Goal: Find specific page/section: Find specific page/section

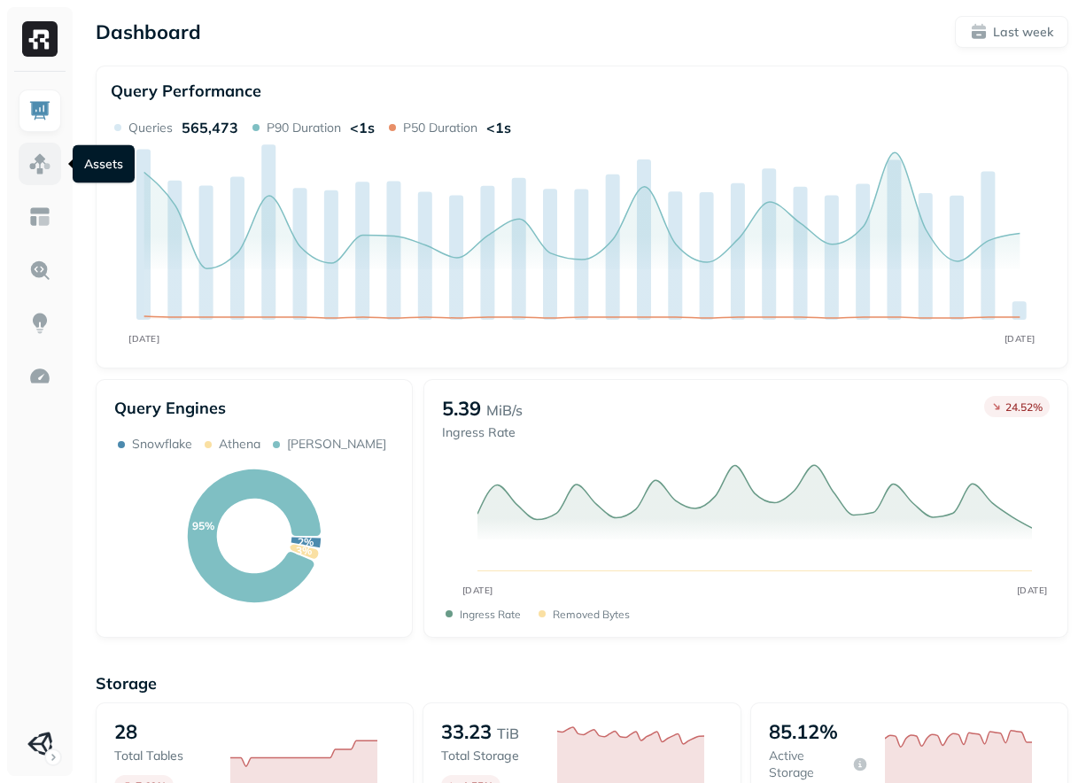
click at [36, 166] on img at bounding box center [39, 163] width 23 height 23
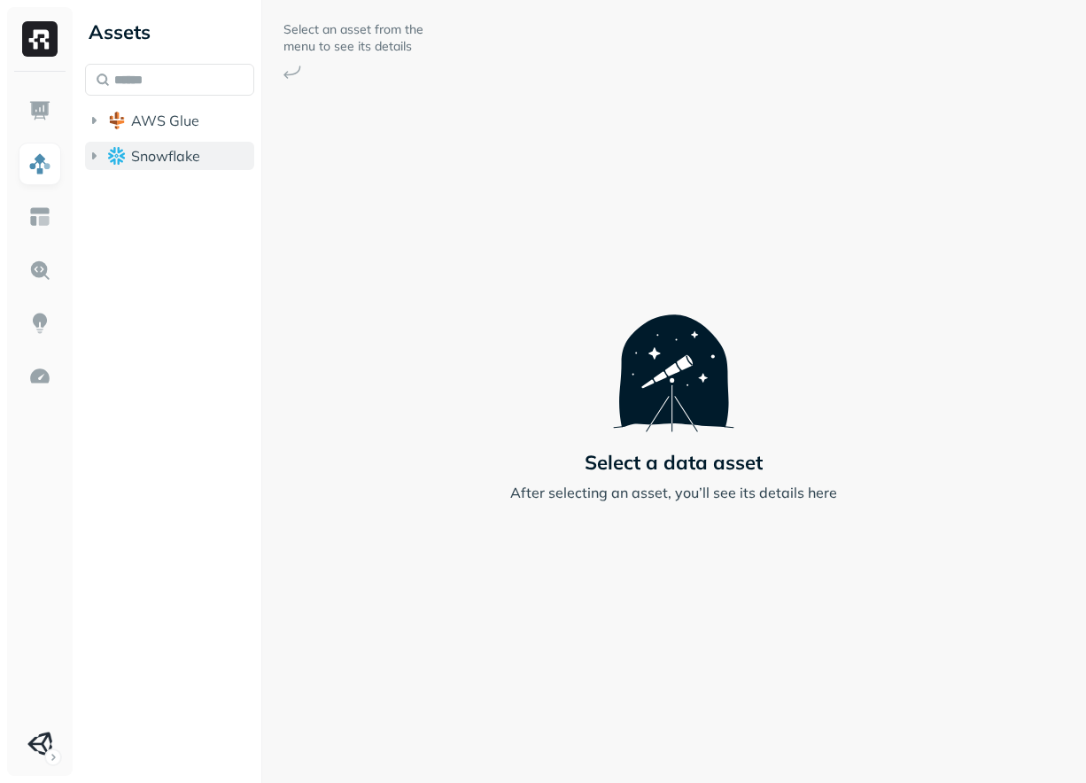
click at [135, 159] on span "Snowflake" at bounding box center [165, 156] width 69 height 18
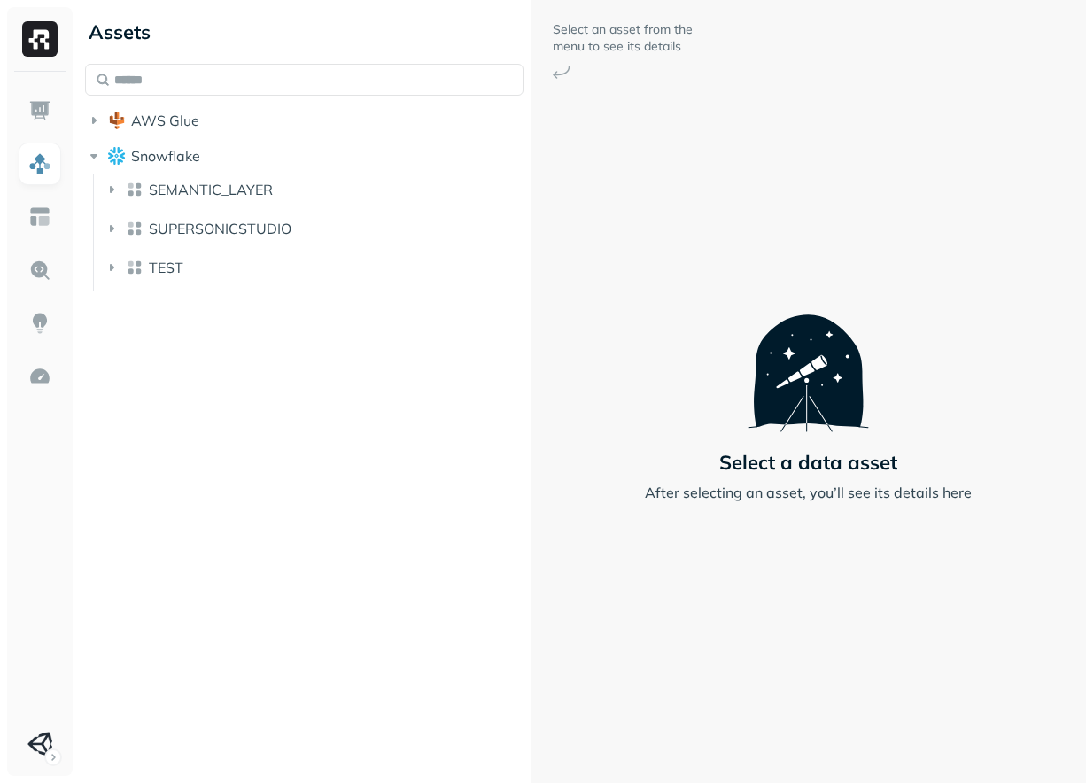
click at [534, 200] on div "Assets AWS Glue Snowflake SEMANTIC_LAYER SUPERSONICSTUDIO TEST Select an asset …" at bounding box center [582, 391] width 1008 height 783
click at [316, 245] on li "SUPERSONICSTUDIO" at bounding box center [315, 231] width 424 height 35
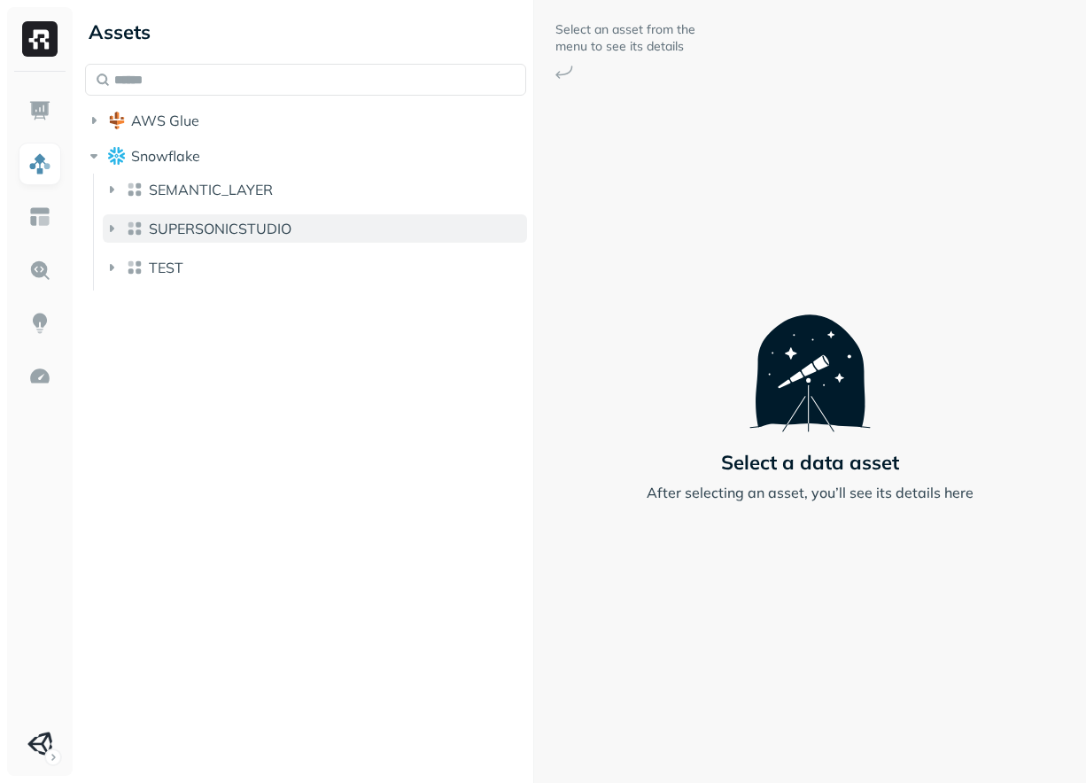
click at [325, 237] on button "SUPERSONICSTUDIO" at bounding box center [315, 228] width 424 height 28
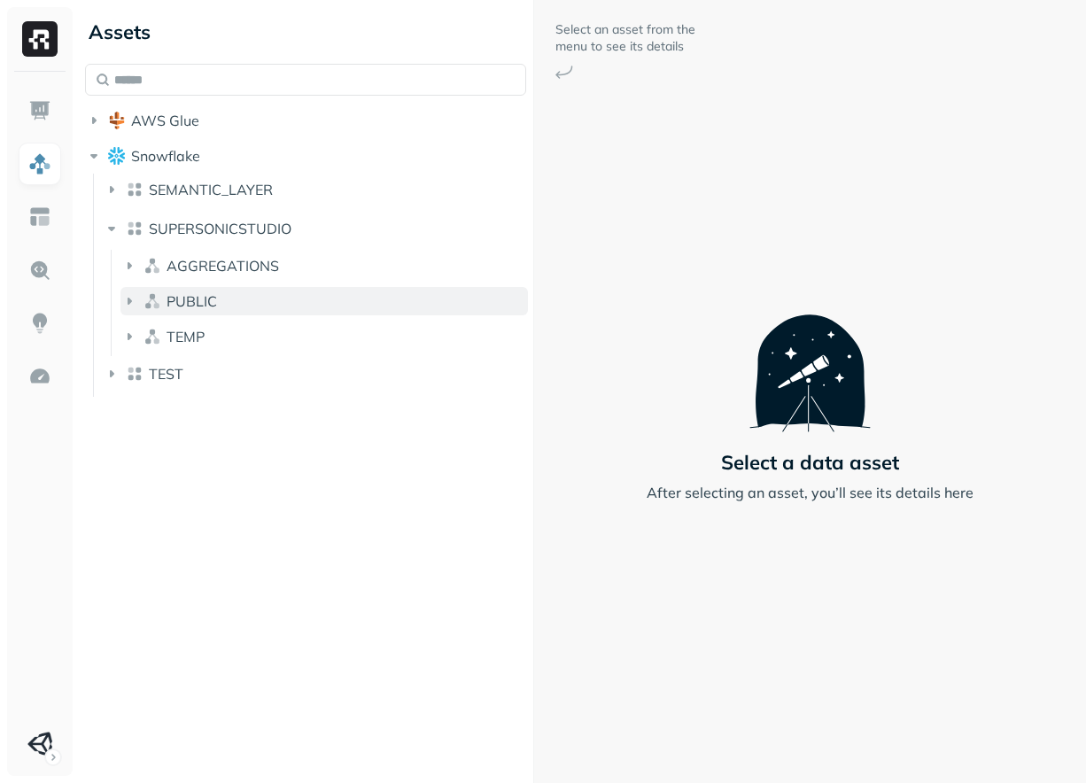
click at [251, 301] on button "PUBLIC" at bounding box center [324, 301] width 408 height 28
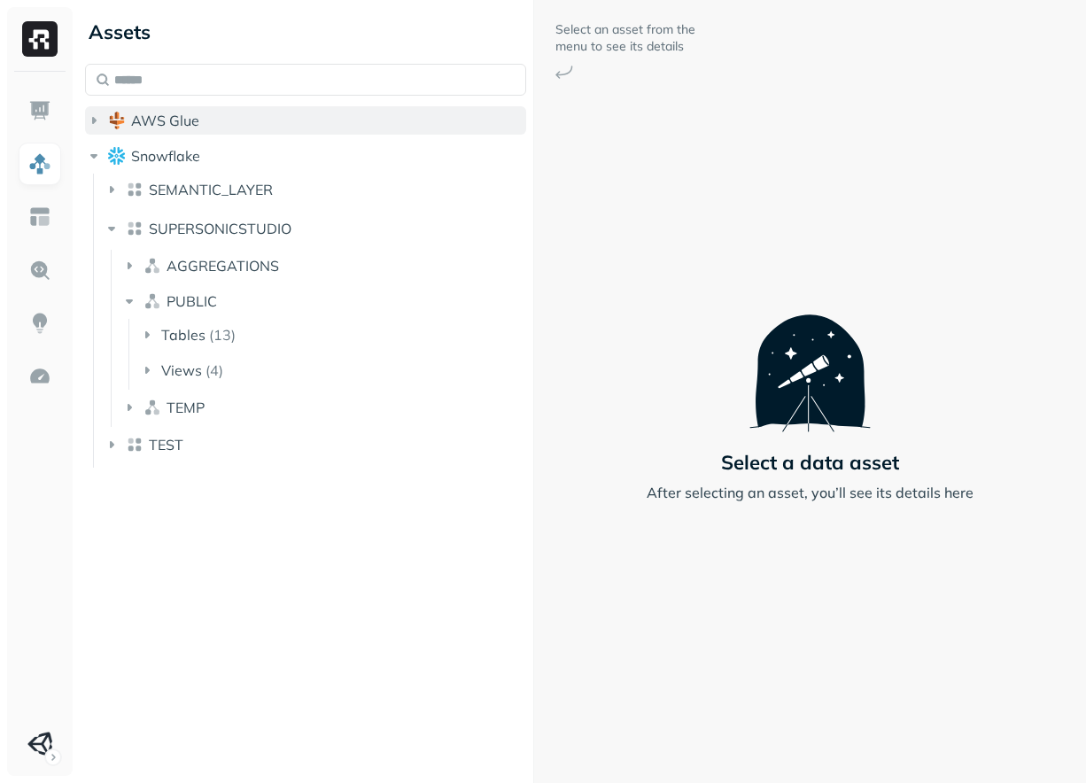
click at [260, 117] on button "AWS Glue" at bounding box center [305, 120] width 441 height 28
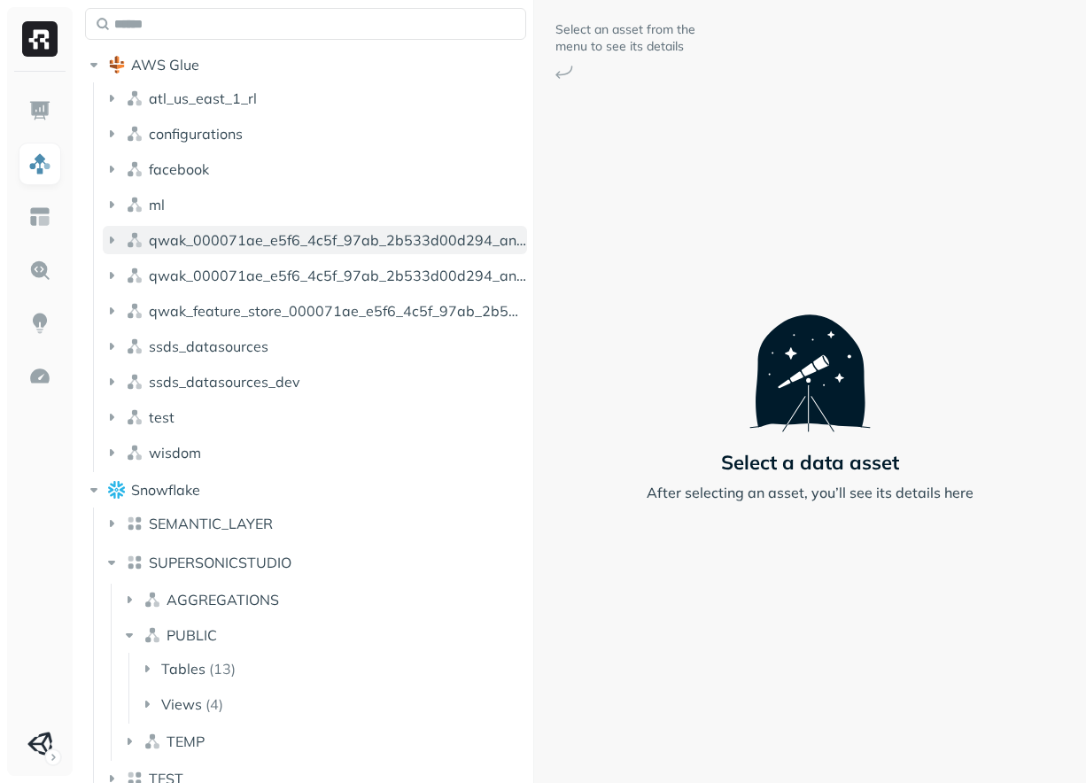
scroll to position [82, 0]
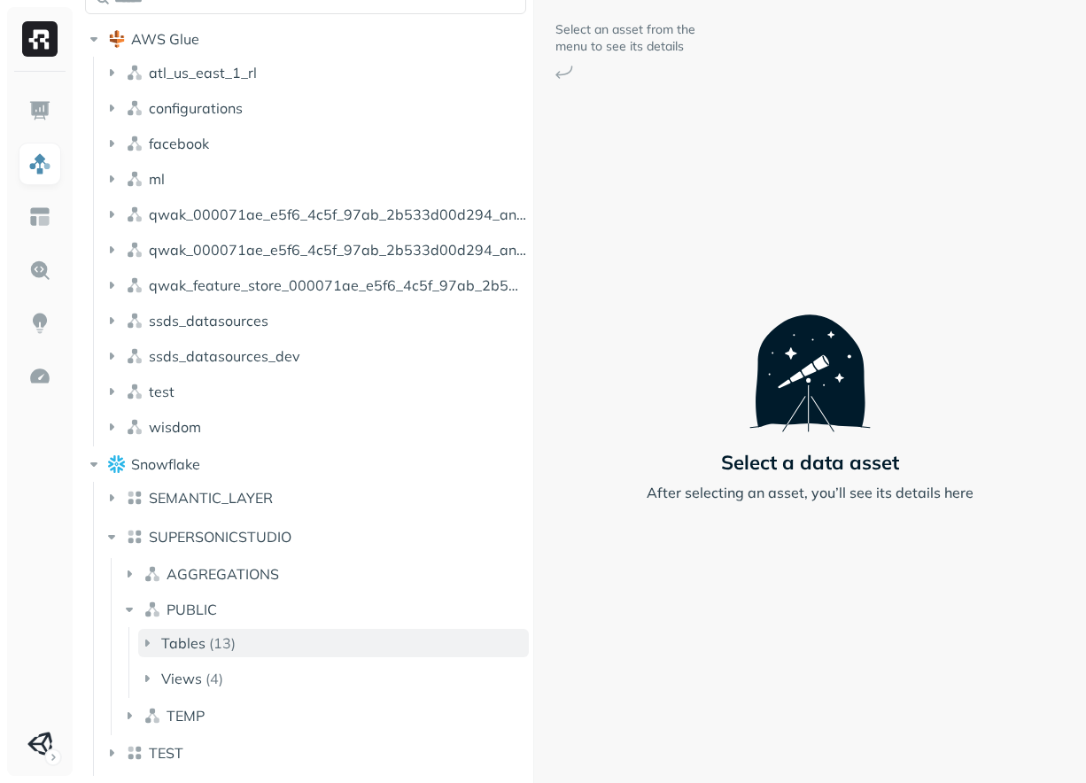
click at [286, 635] on button "Tables ( 13 )" at bounding box center [333, 643] width 391 height 28
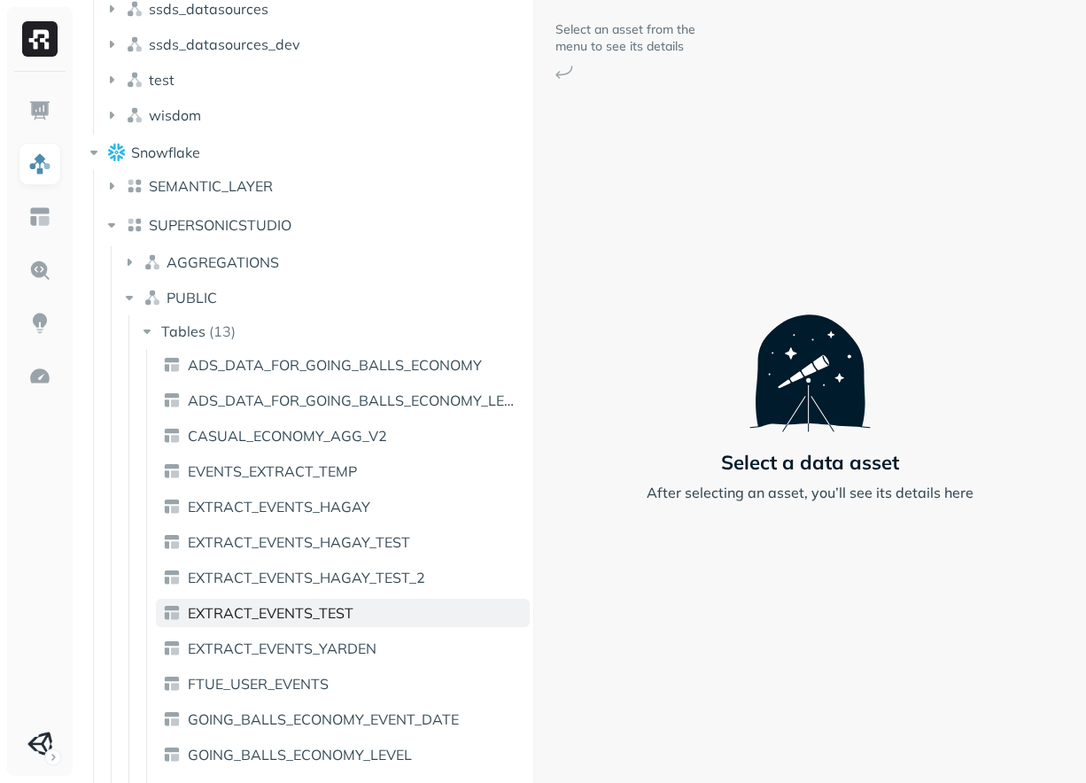
scroll to position [391, 0]
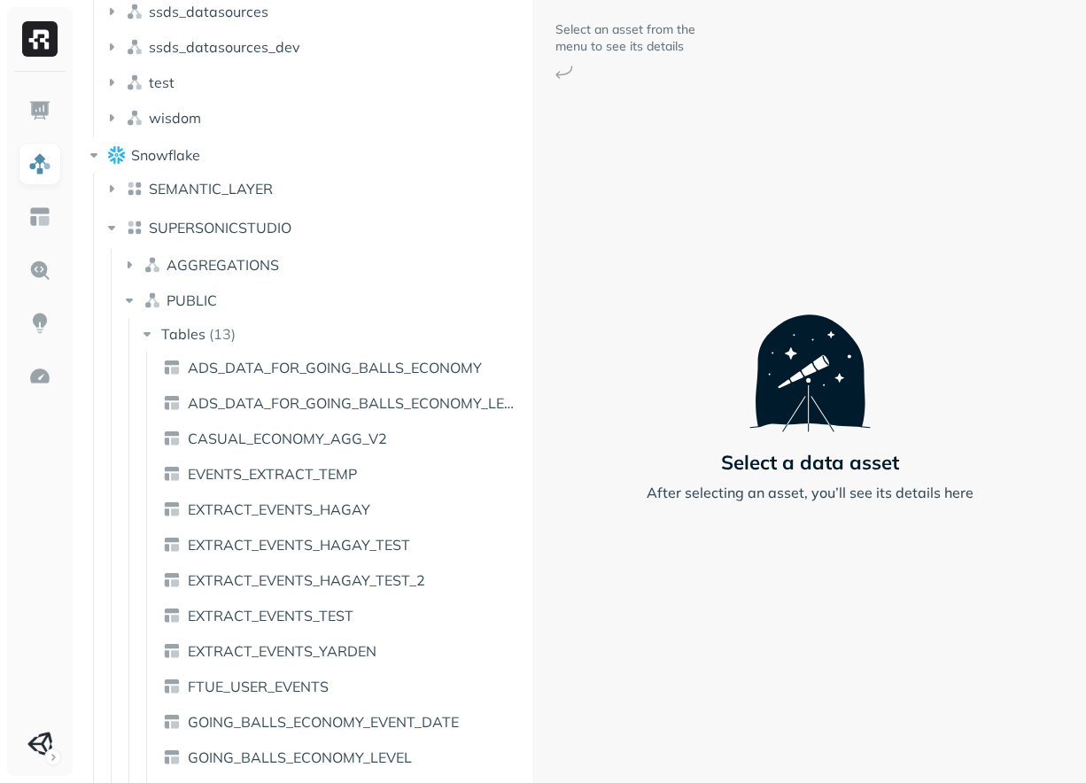
click at [243, 206] on li "SEMANTIC_LAYER" at bounding box center [315, 192] width 424 height 35
click at [243, 205] on li "SEMANTIC_LAYER" at bounding box center [315, 192] width 424 height 35
click at [247, 200] on button "SEMANTIC_LAYER" at bounding box center [315, 189] width 424 height 28
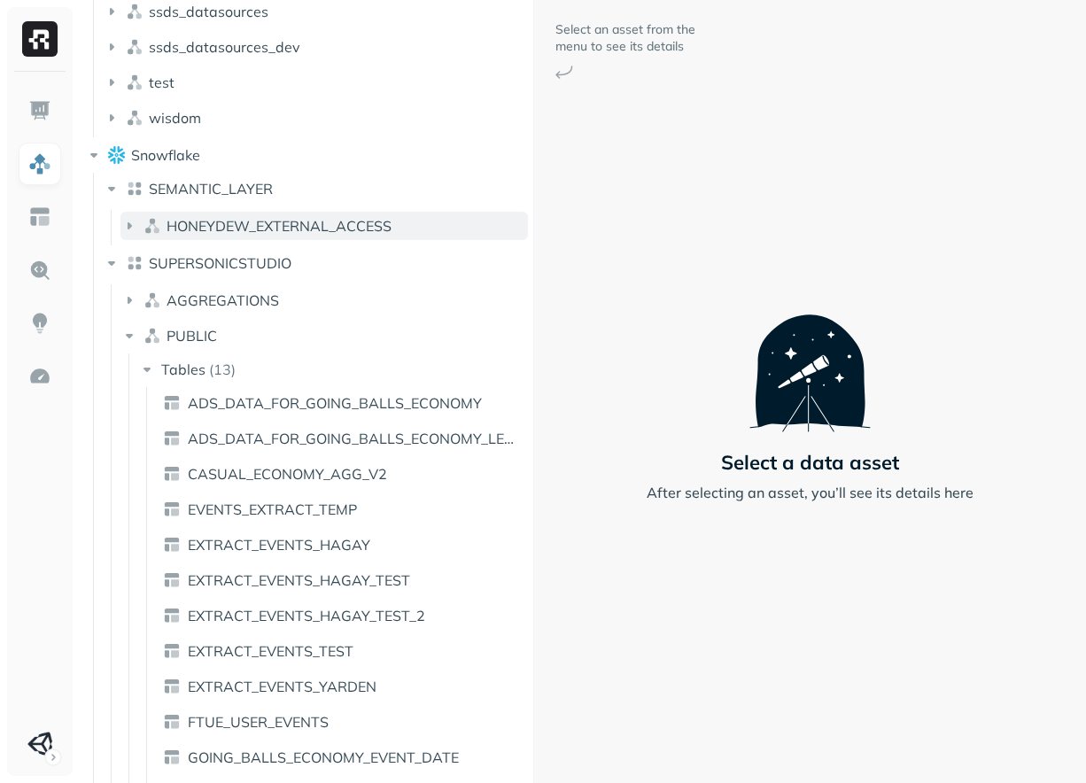
click at [253, 222] on span "HONEYDEW_EXTERNAL_ACCESS" at bounding box center [279, 226] width 225 height 18
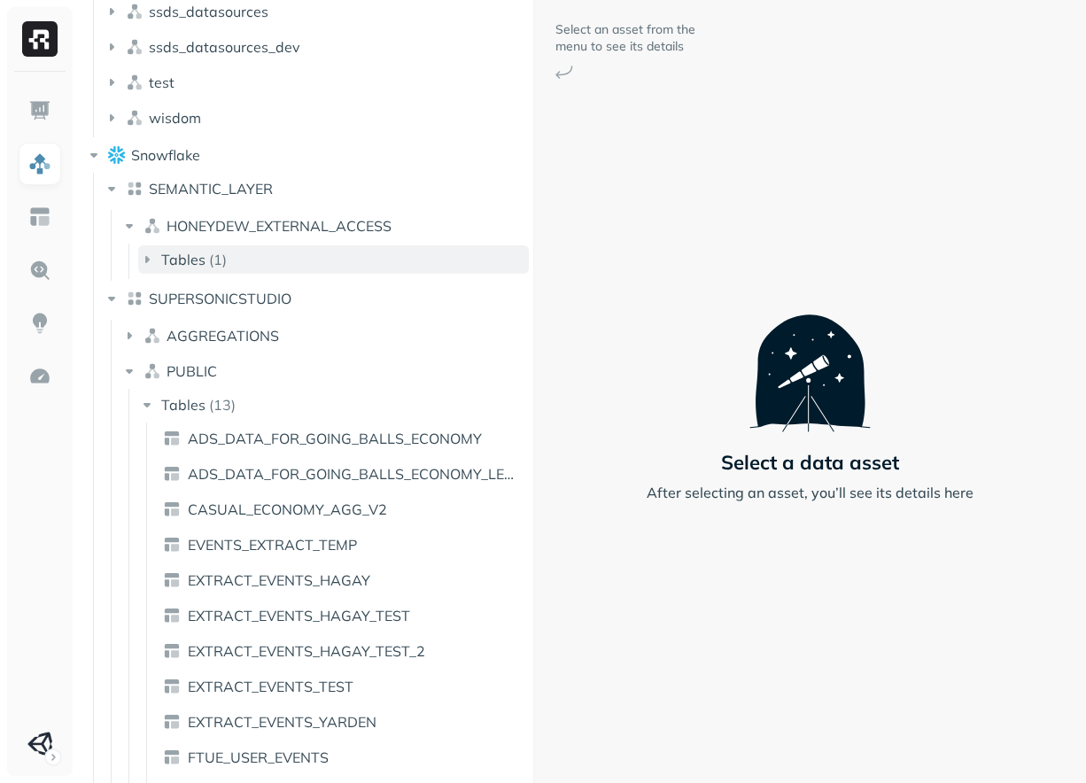
click at [289, 268] on button "Tables ( 1 )" at bounding box center [333, 259] width 391 height 28
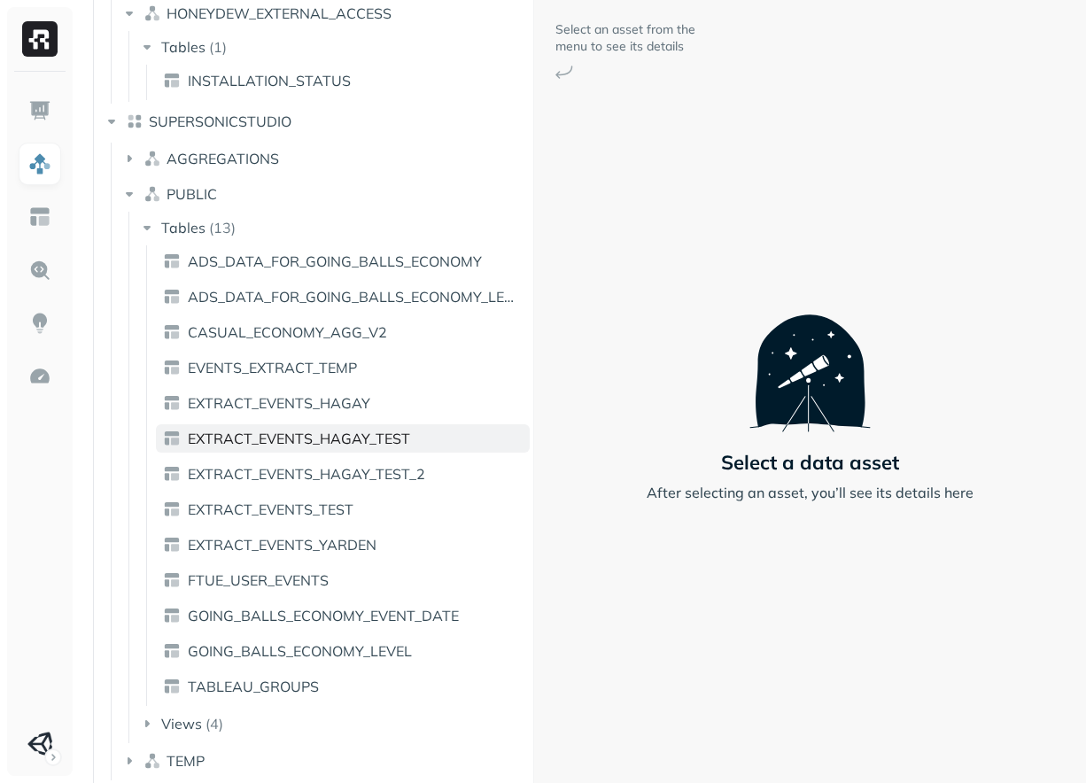
scroll to position [649, 0]
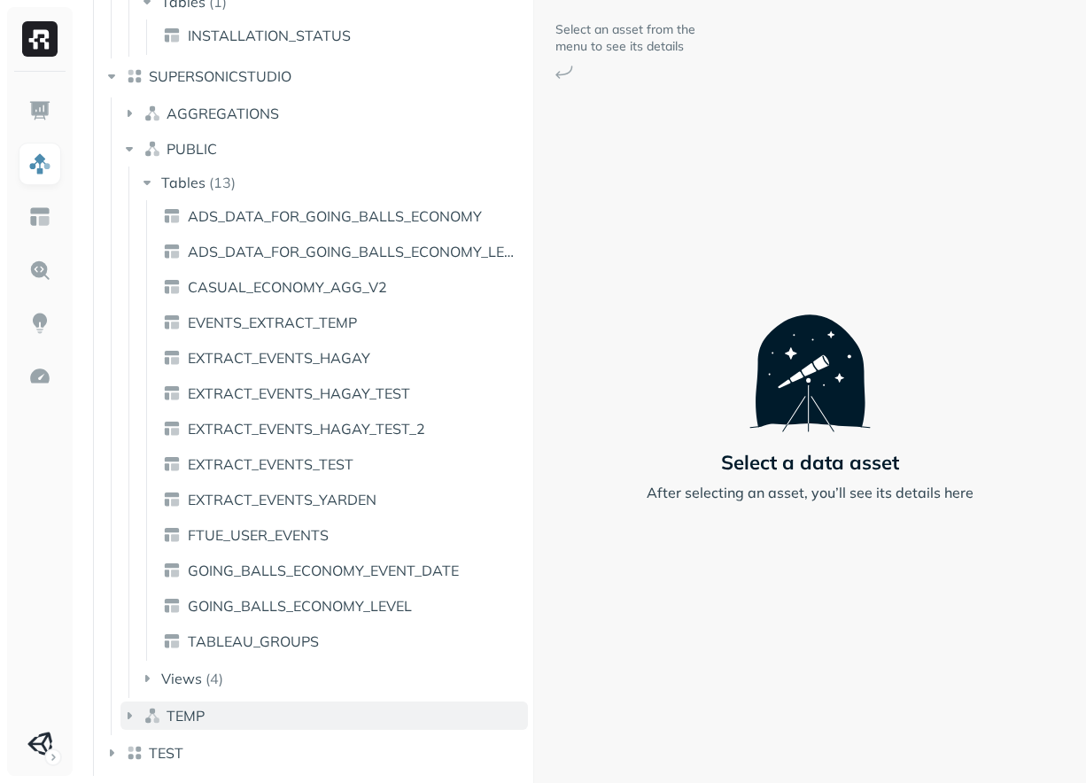
click at [231, 715] on button "TEMP" at bounding box center [324, 716] width 408 height 28
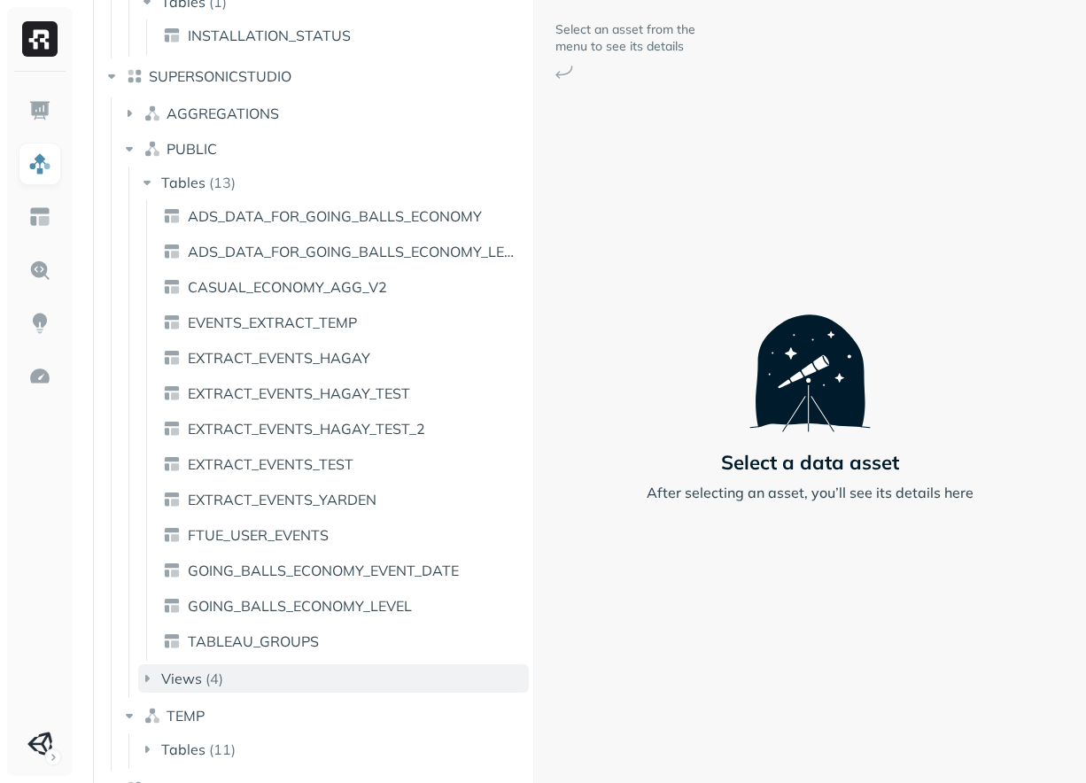
scroll to position [684, 0]
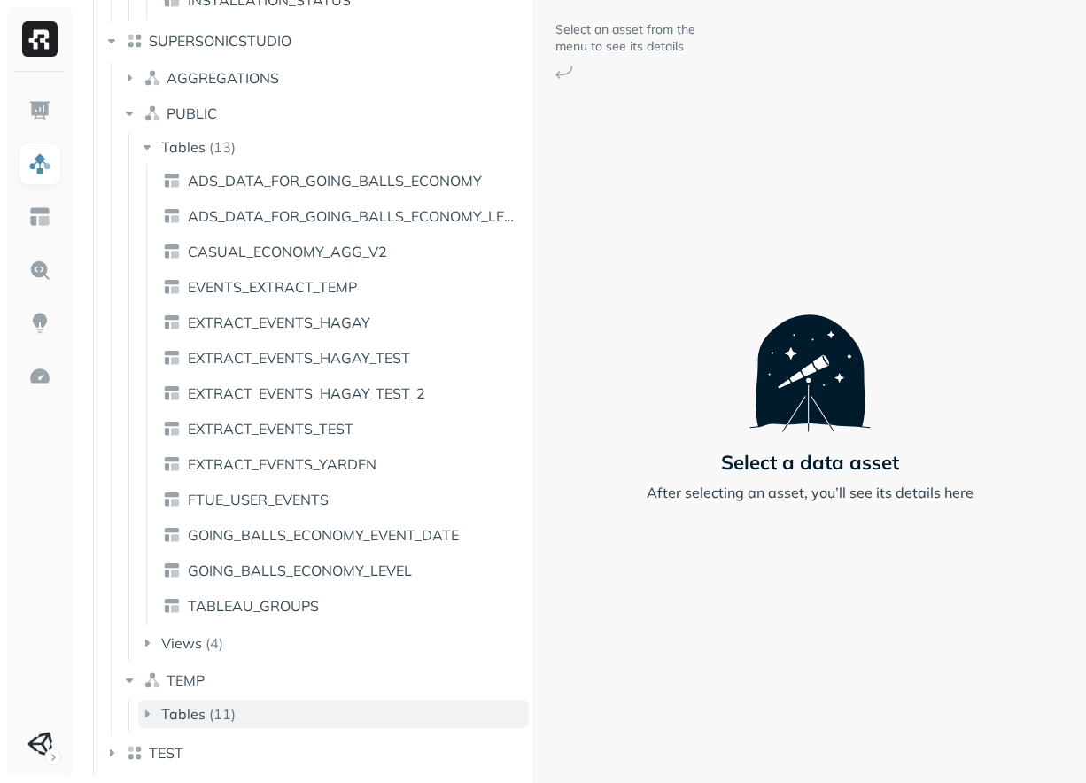
click at [249, 704] on button "Tables ( 11 )" at bounding box center [333, 714] width 391 height 28
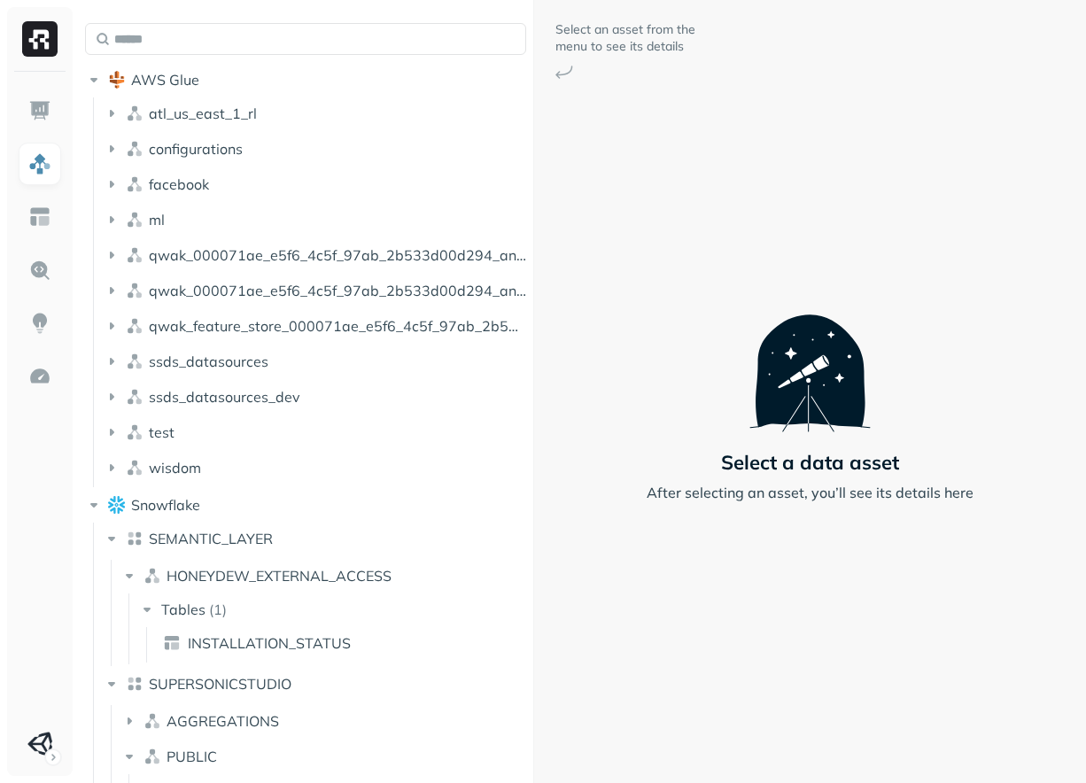
scroll to position [0, 0]
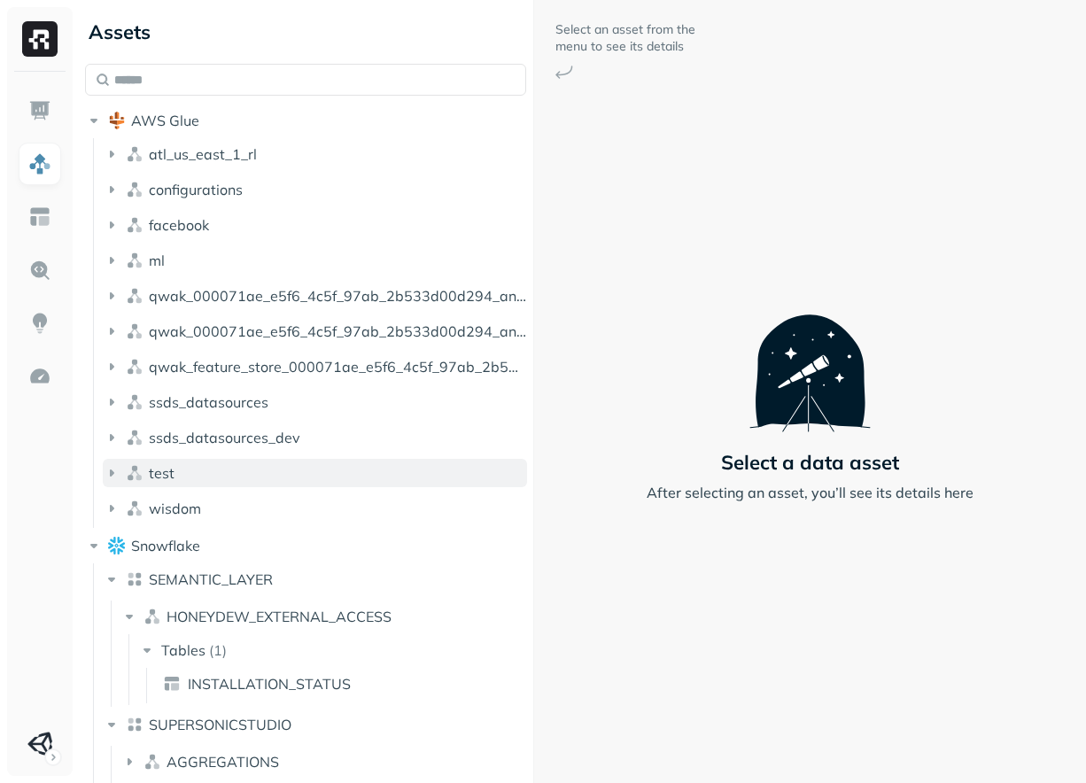
click at [209, 478] on button "test" at bounding box center [315, 473] width 424 height 28
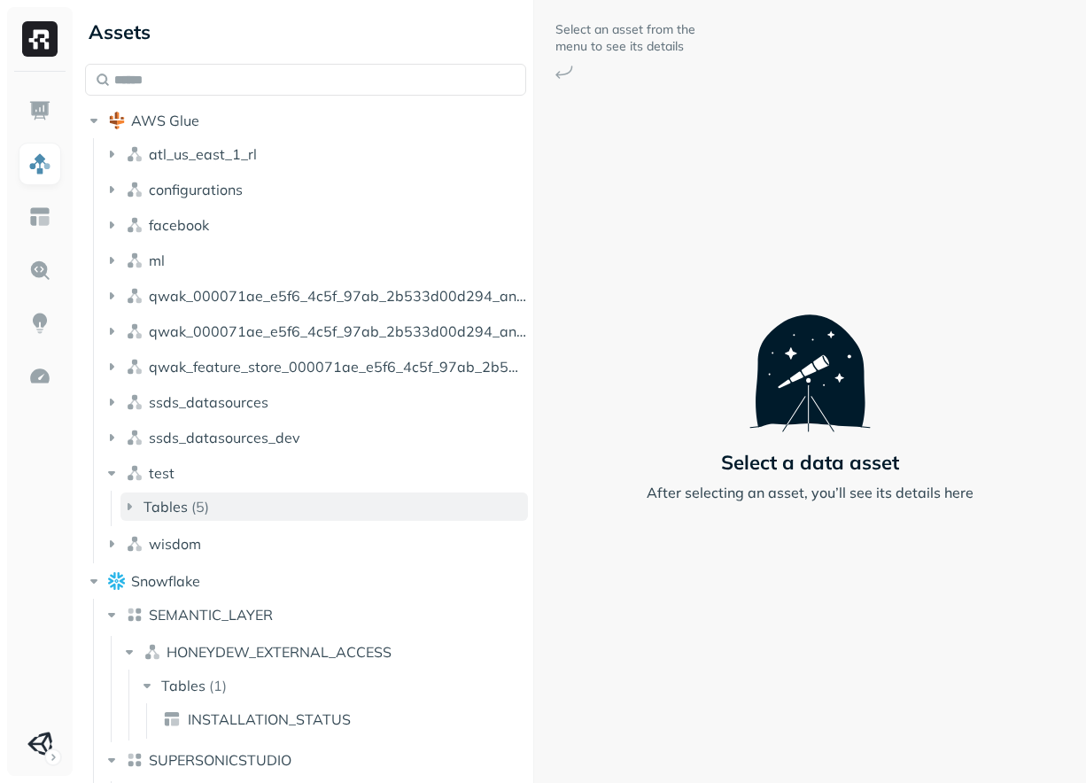
click at [283, 497] on button "Tables ( 5 )" at bounding box center [324, 507] width 408 height 28
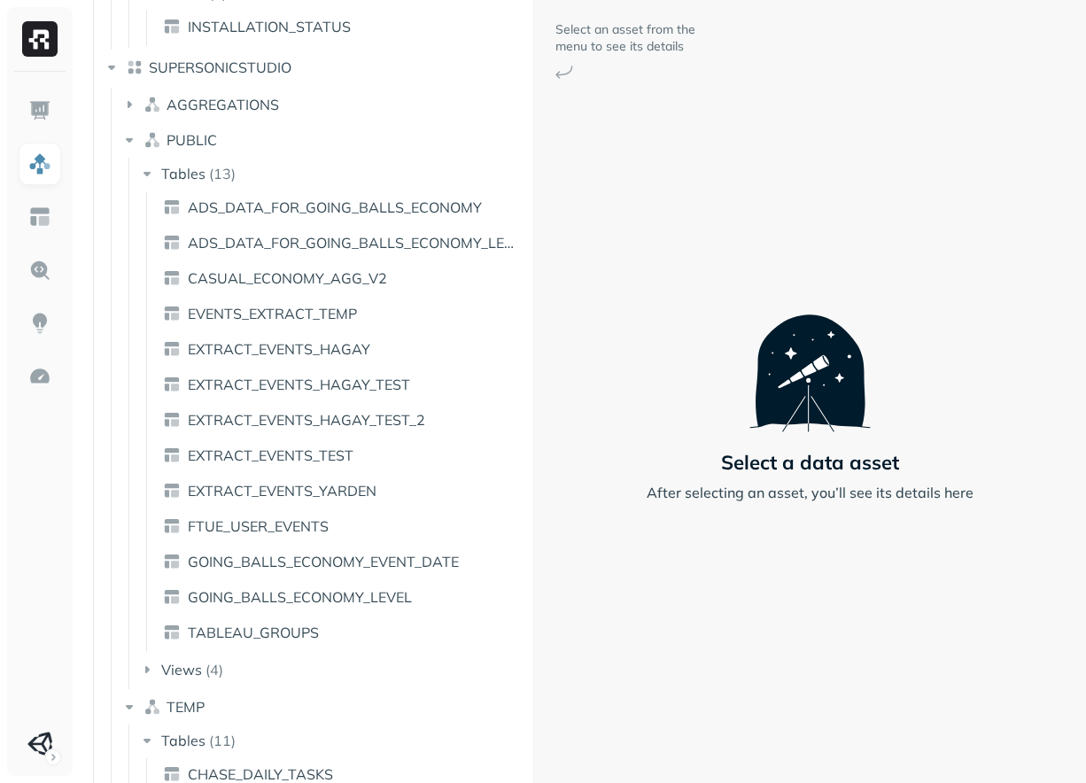
scroll to position [1287, 0]
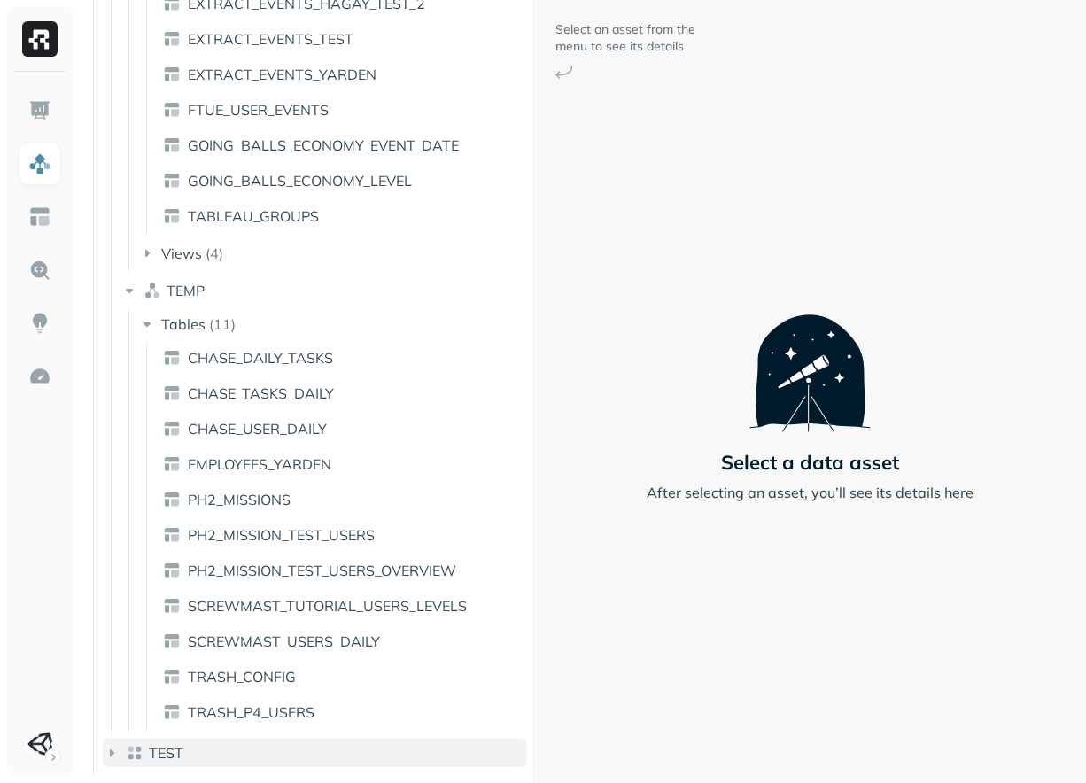
click at [214, 746] on button "TEST" at bounding box center [315, 753] width 424 height 28
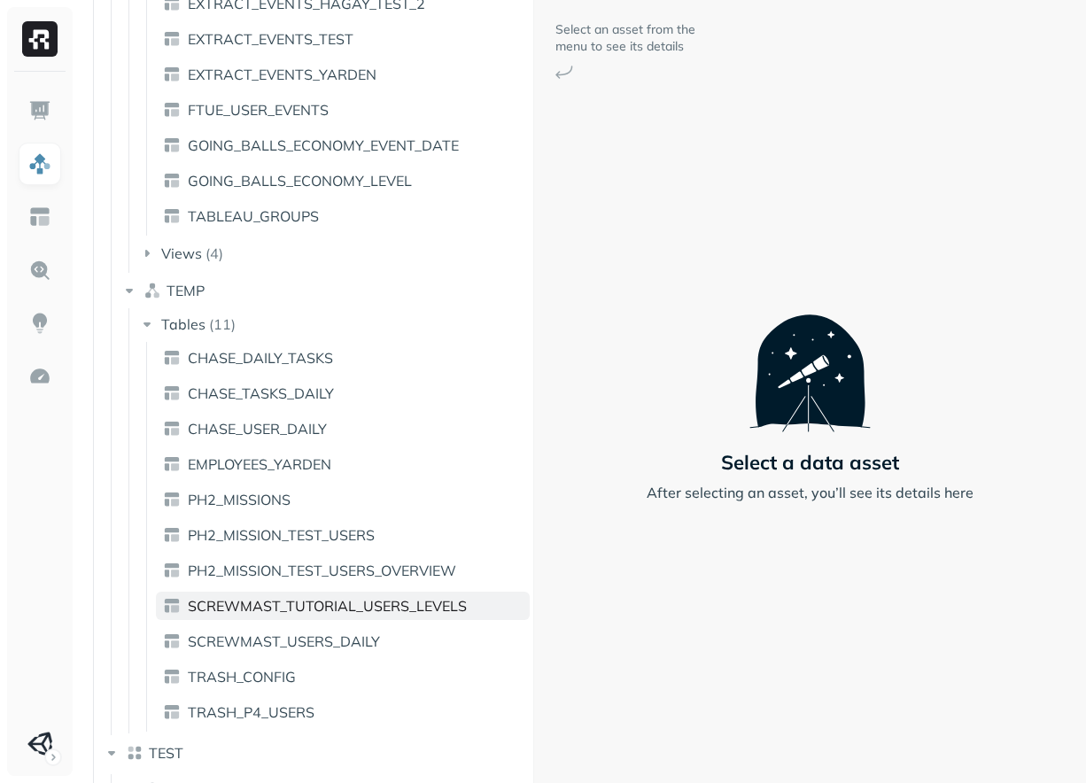
scroll to position [1322, 0]
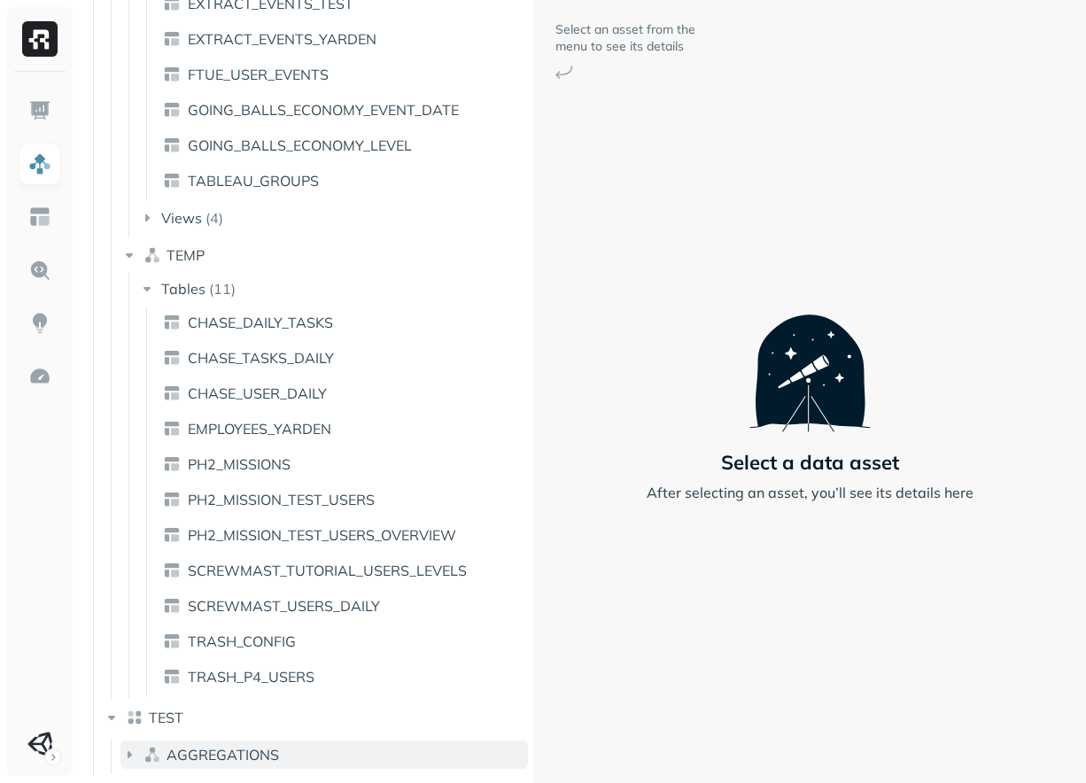
click at [257, 742] on button "AGGREGATIONS" at bounding box center [324, 755] width 408 height 28
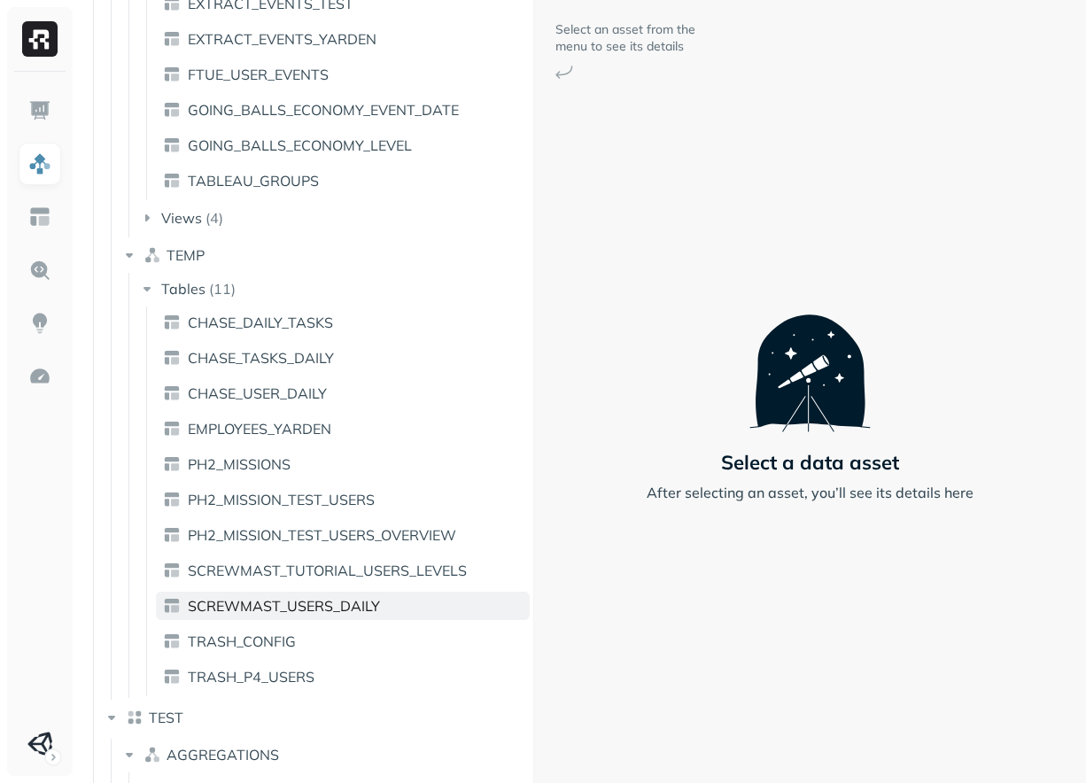
scroll to position [1357, 0]
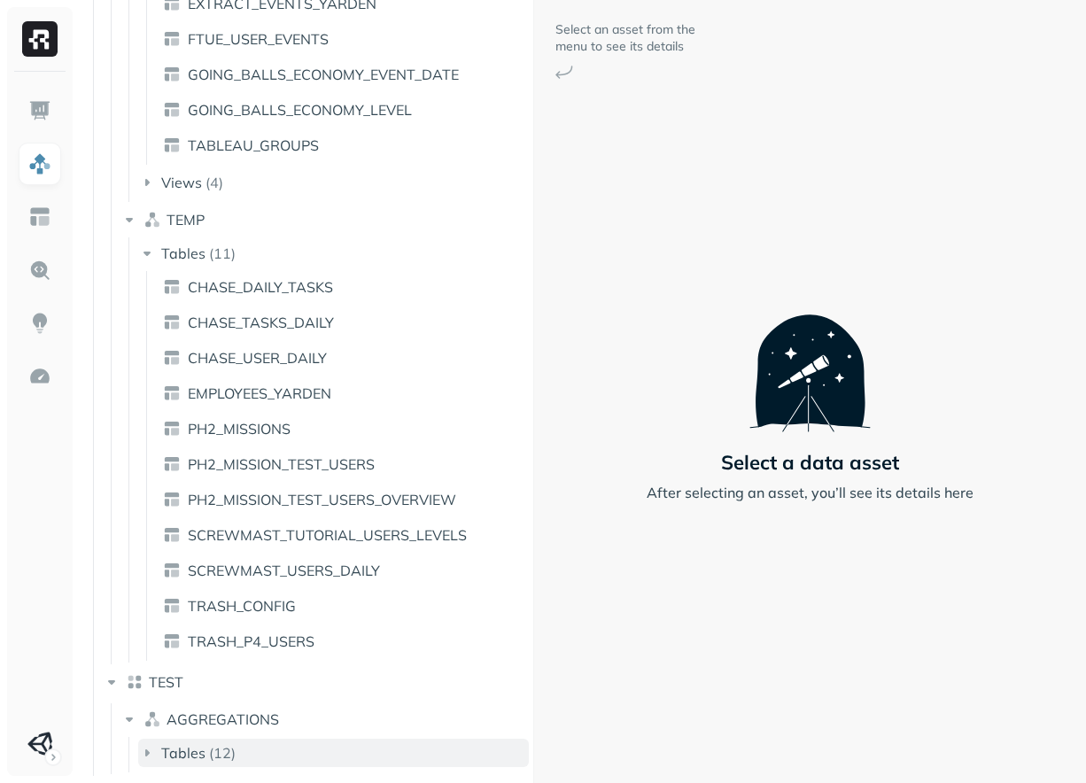
click at [257, 763] on button "Tables ( 12 )" at bounding box center [333, 753] width 391 height 28
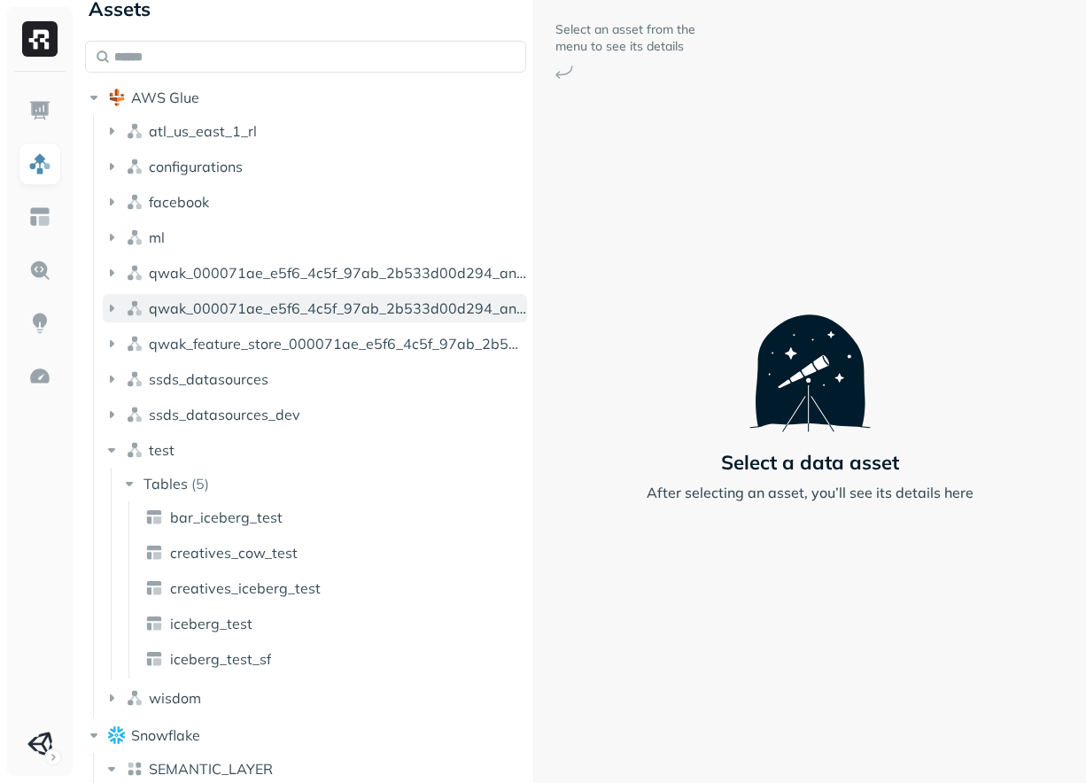
scroll to position [0, 0]
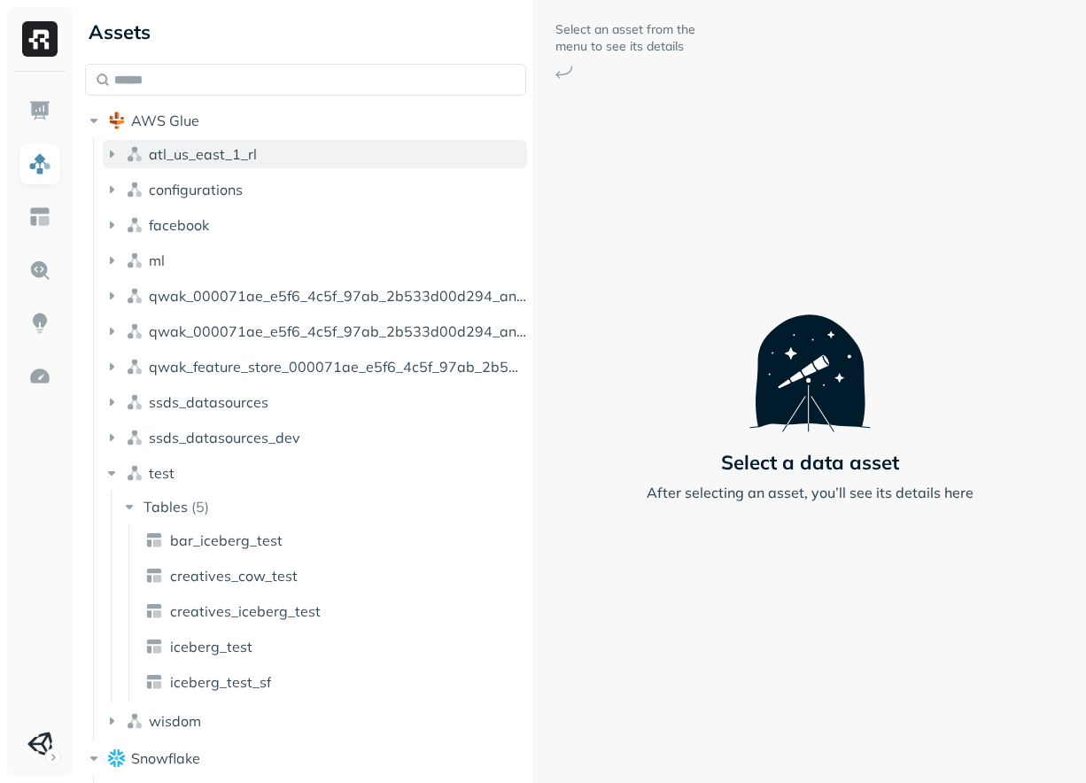
click at [226, 146] on span "atl_us_east_1_rl" at bounding box center [203, 154] width 108 height 18
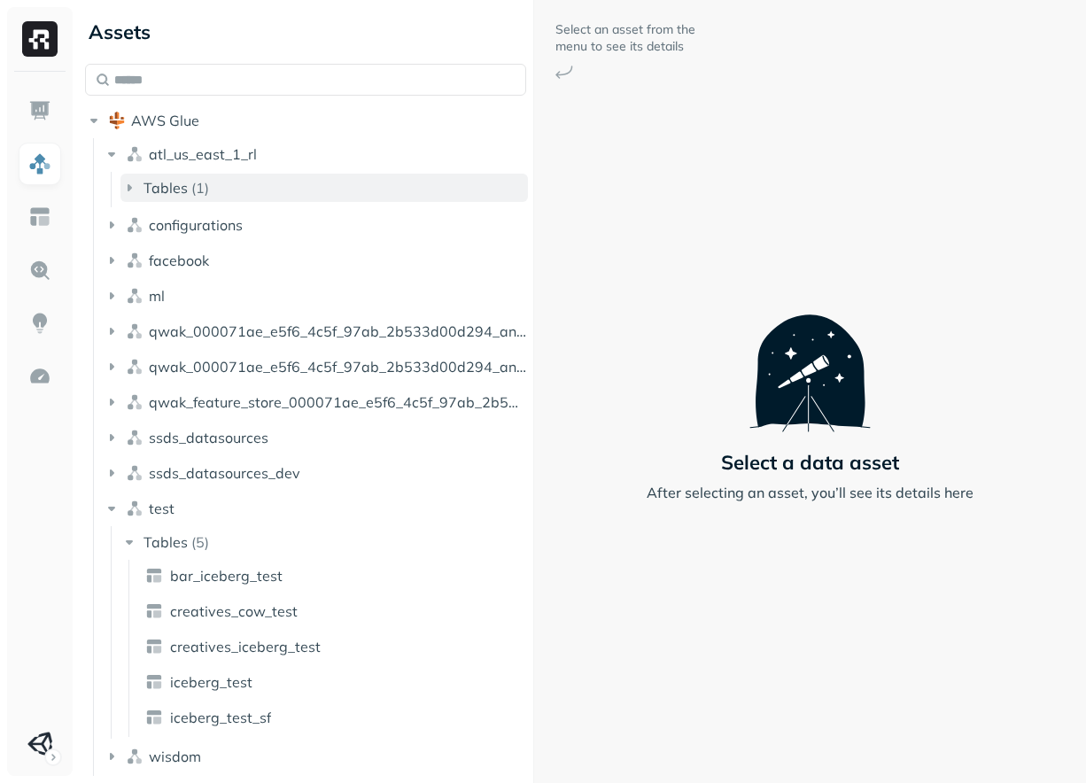
click at [237, 191] on button "Tables ( 1 )" at bounding box center [324, 188] width 408 height 28
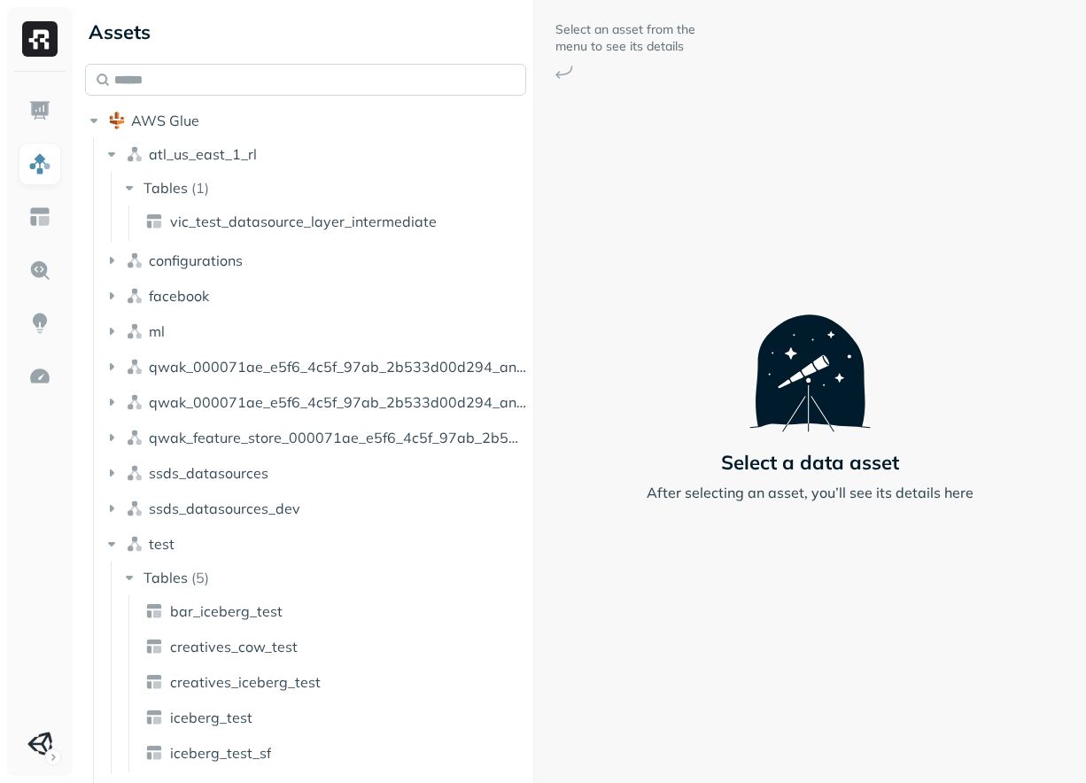
click at [316, 67] on input "text" at bounding box center [305, 80] width 441 height 32
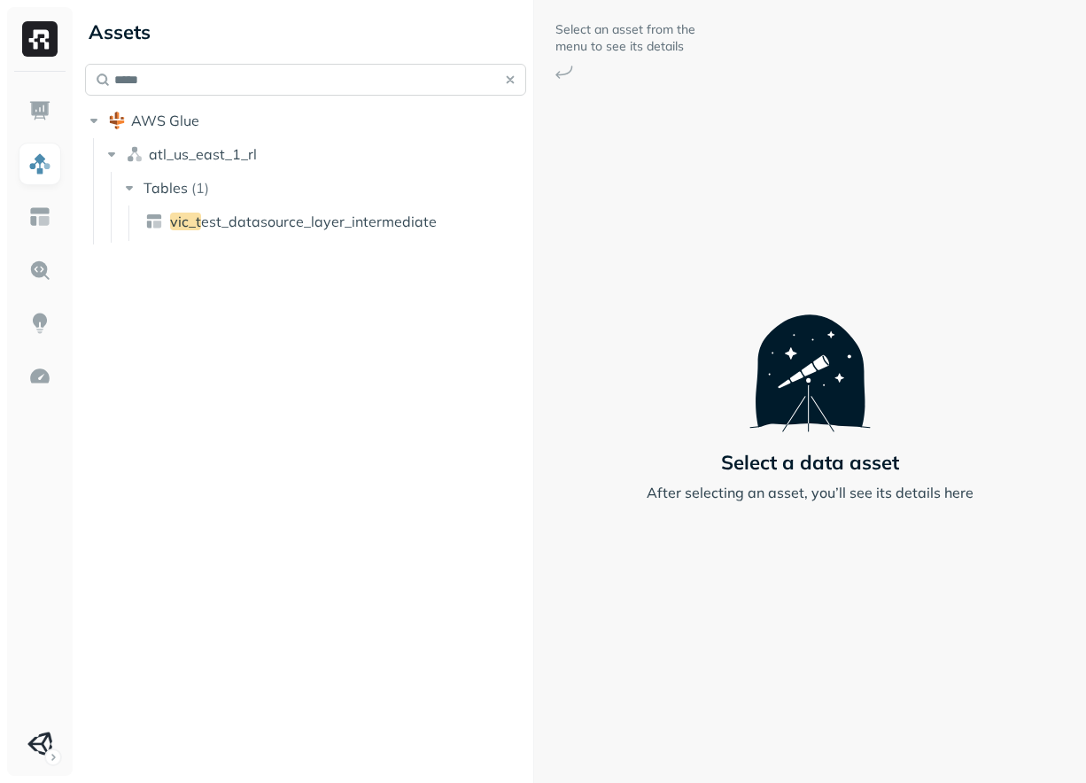
type input "******"
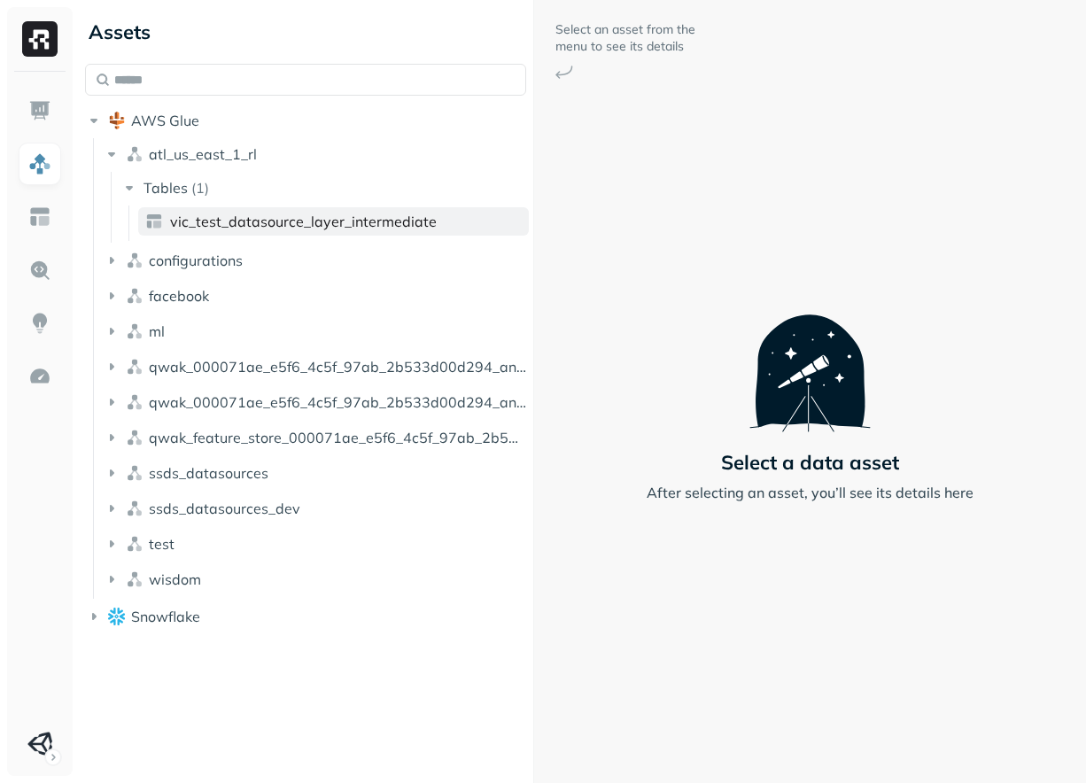
click at [230, 227] on span "vic_test_datasource_layer_intermediate" at bounding box center [303, 222] width 267 height 18
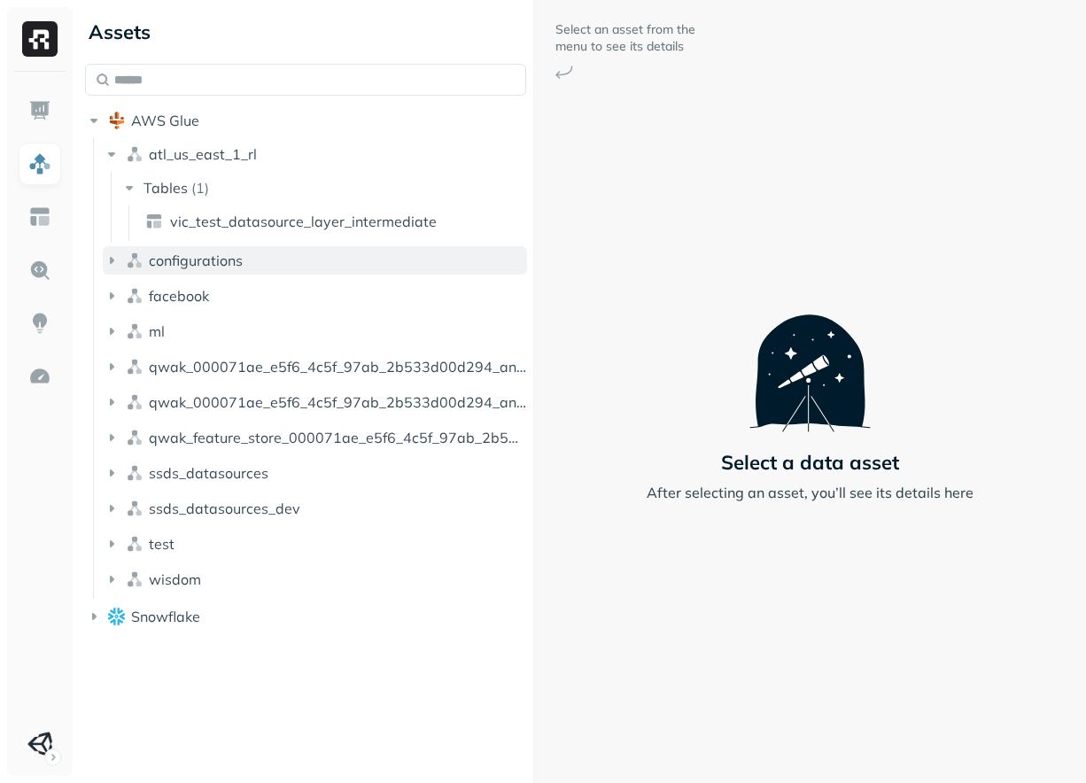
click at [229, 249] on button "configurations" at bounding box center [315, 260] width 424 height 28
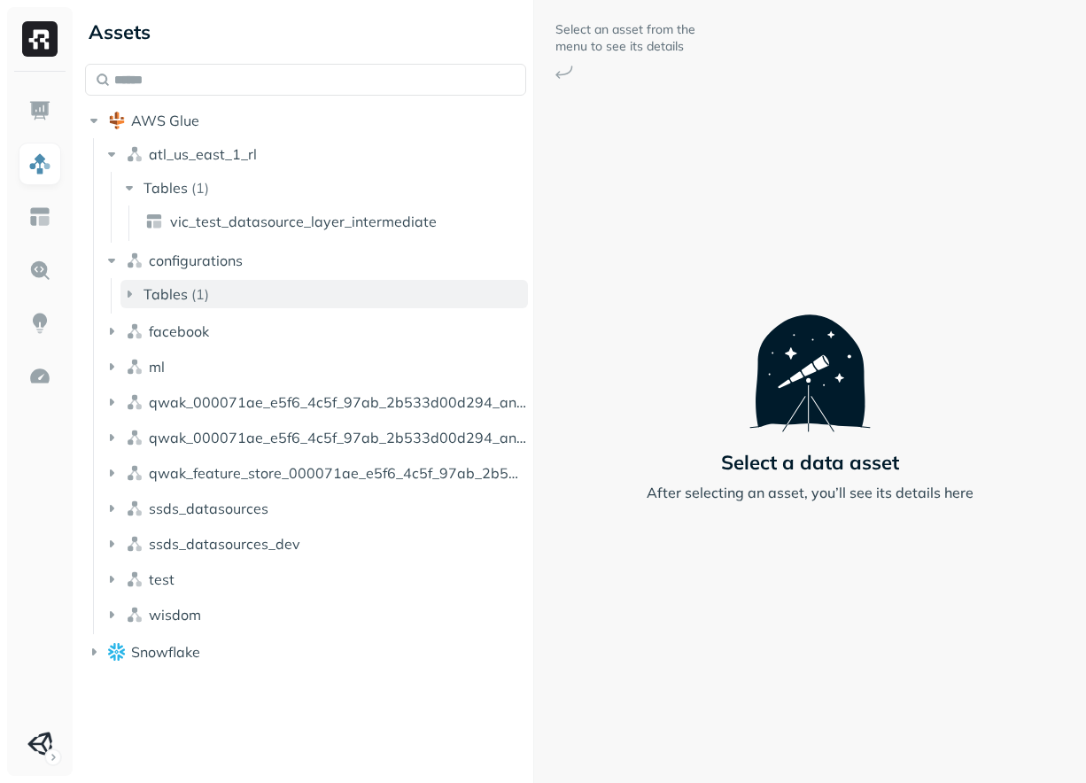
click at [228, 285] on button "Tables ( 1 )" at bounding box center [324, 294] width 408 height 28
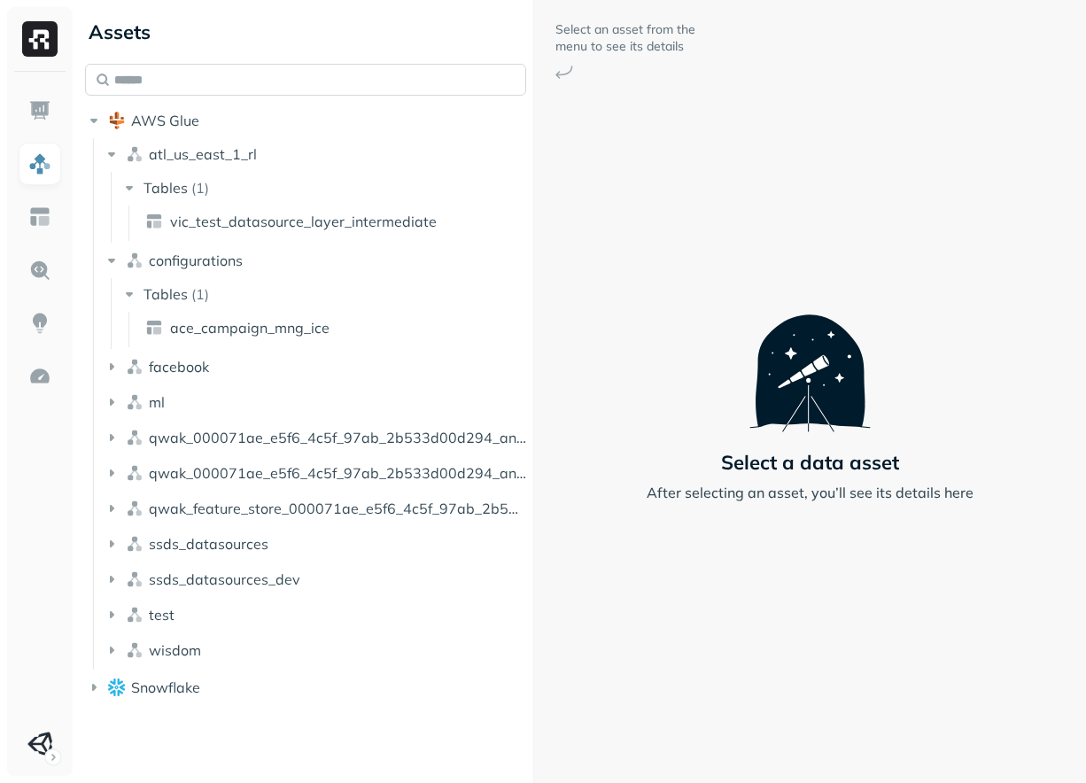
click at [257, 76] on input "text" at bounding box center [305, 80] width 441 height 32
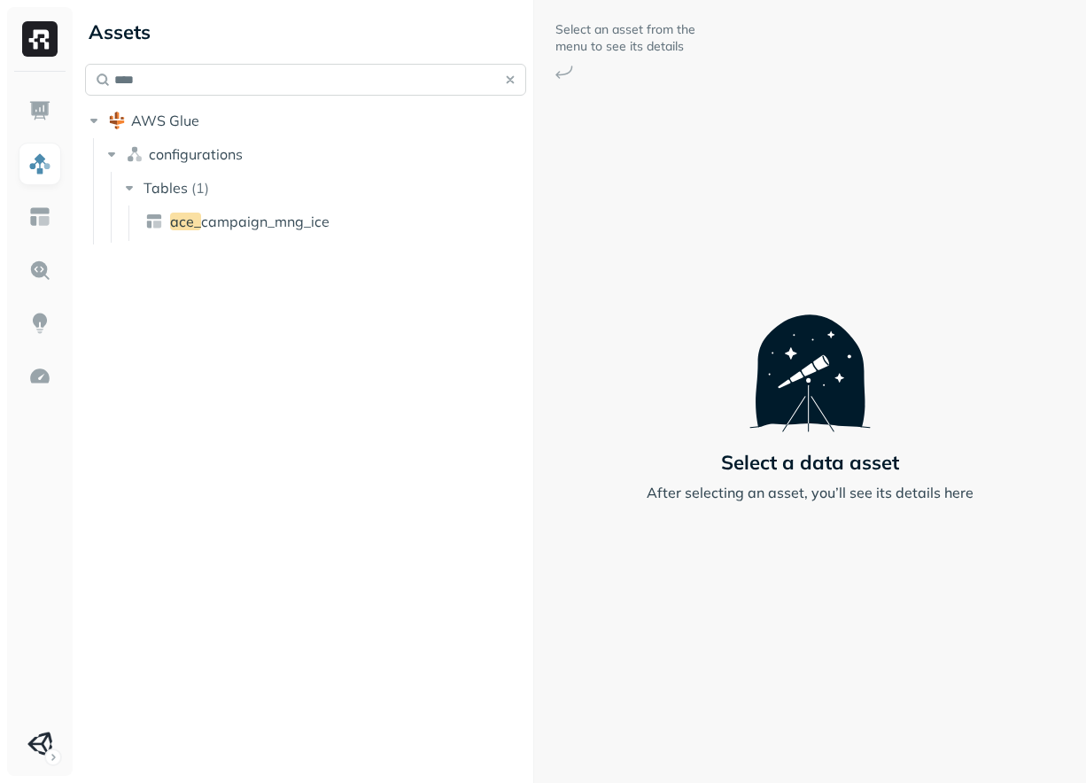
type input "*****"
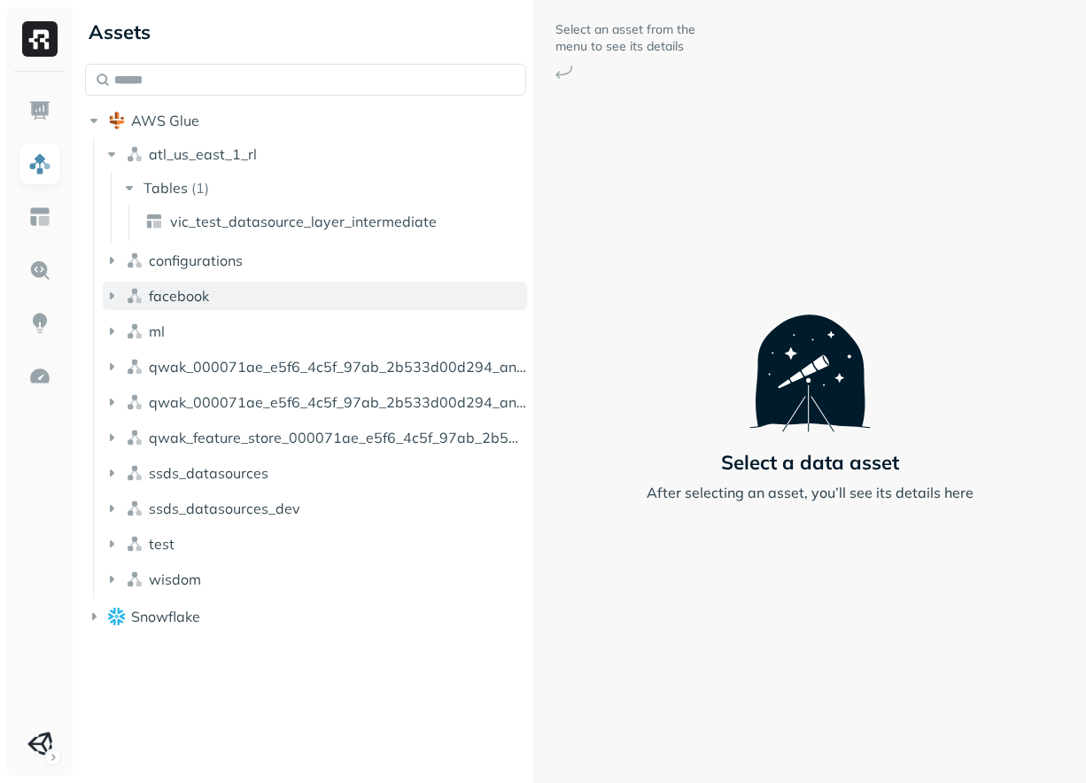
click at [238, 297] on button "facebook" at bounding box center [315, 296] width 424 height 28
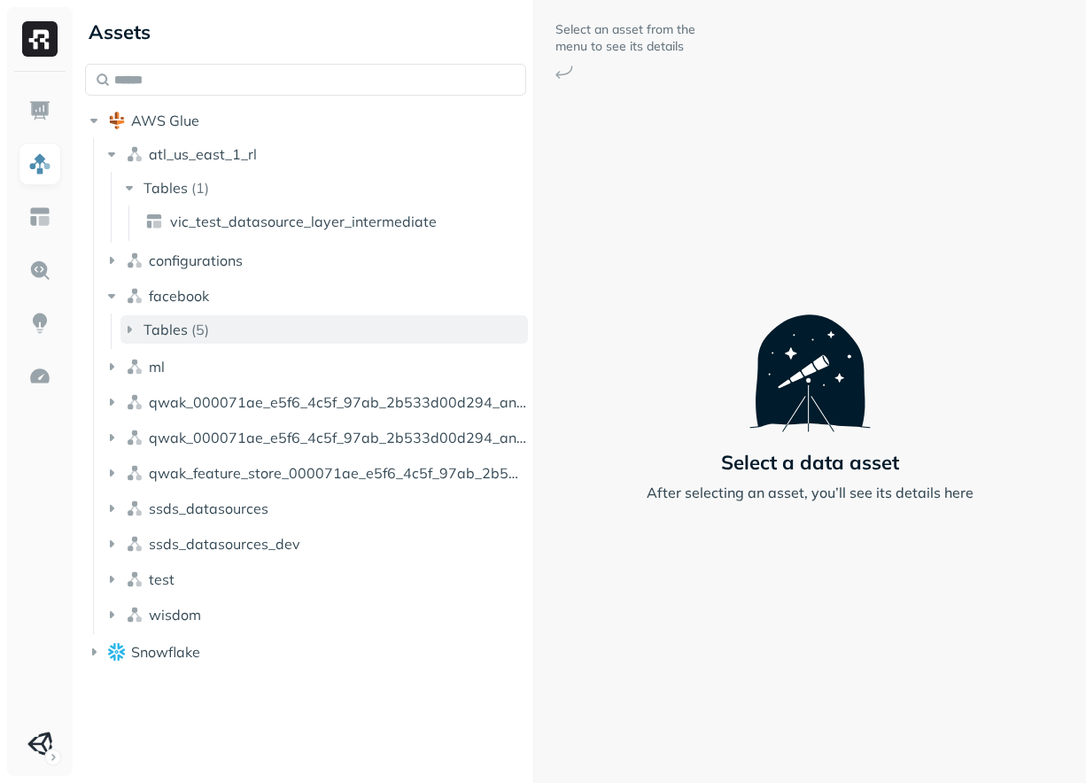
click at [237, 330] on button "Tables ( 5 )" at bounding box center [324, 329] width 408 height 28
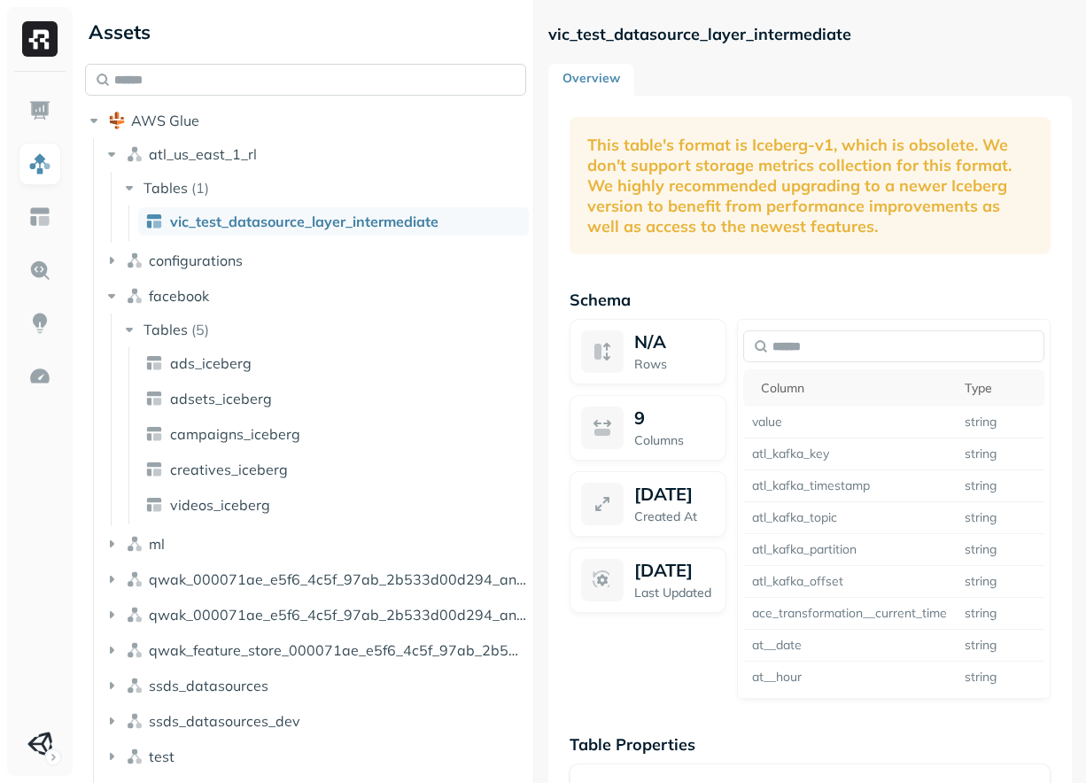
click at [300, 65] on input "text" at bounding box center [305, 80] width 441 height 32
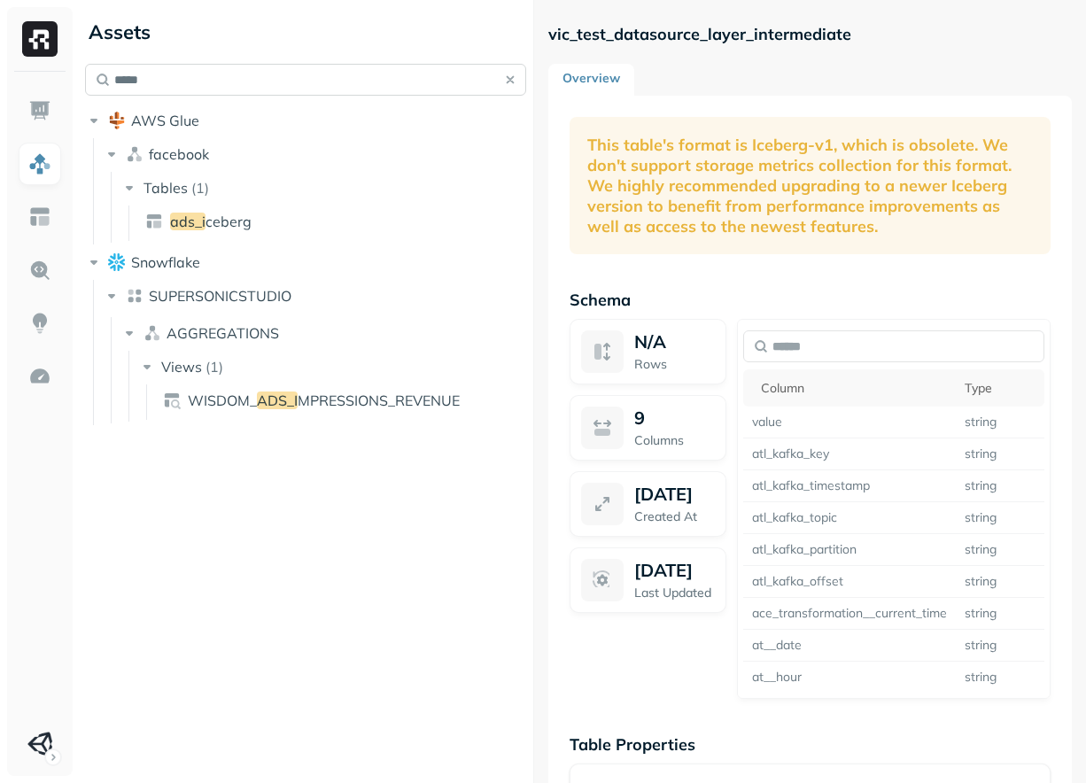
type input "******"
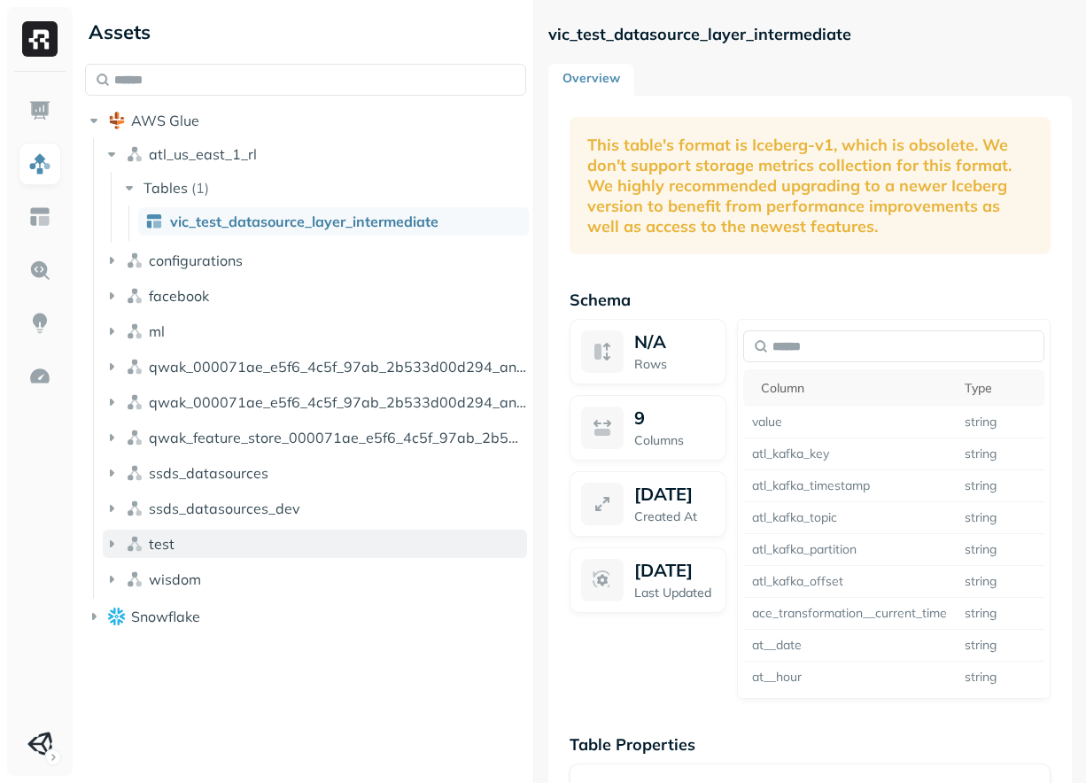
click at [209, 548] on button "test" at bounding box center [315, 544] width 424 height 28
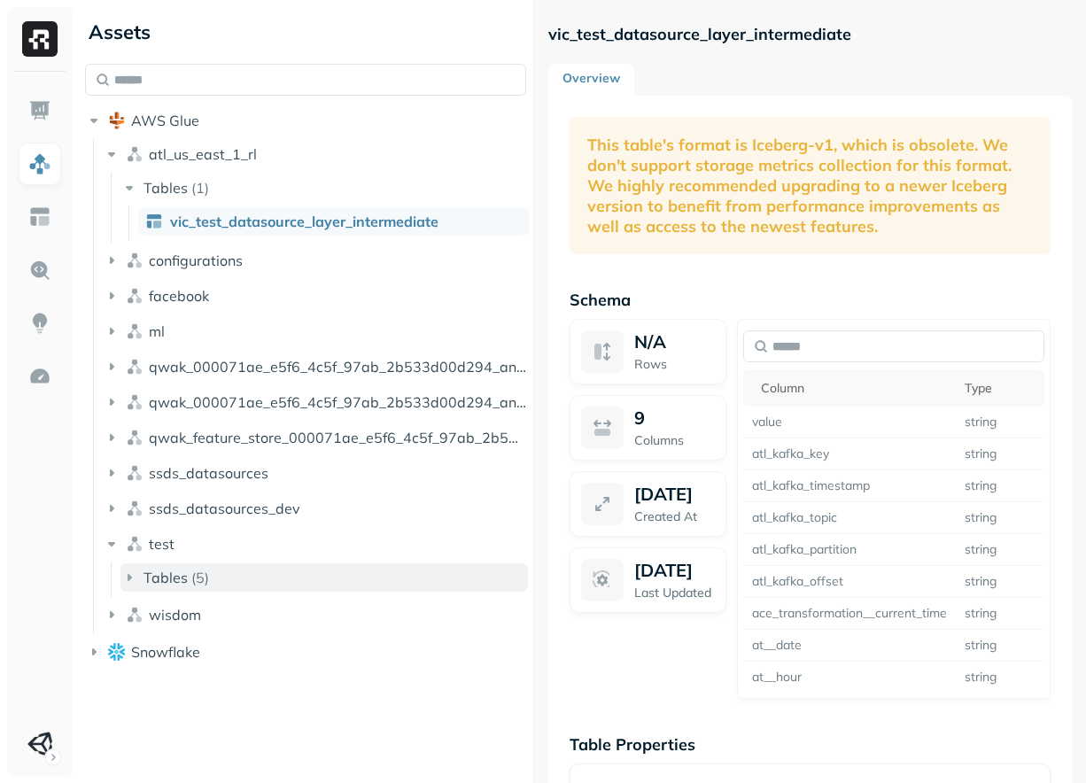
click at [205, 576] on p "( 5 )" at bounding box center [200, 578] width 18 height 18
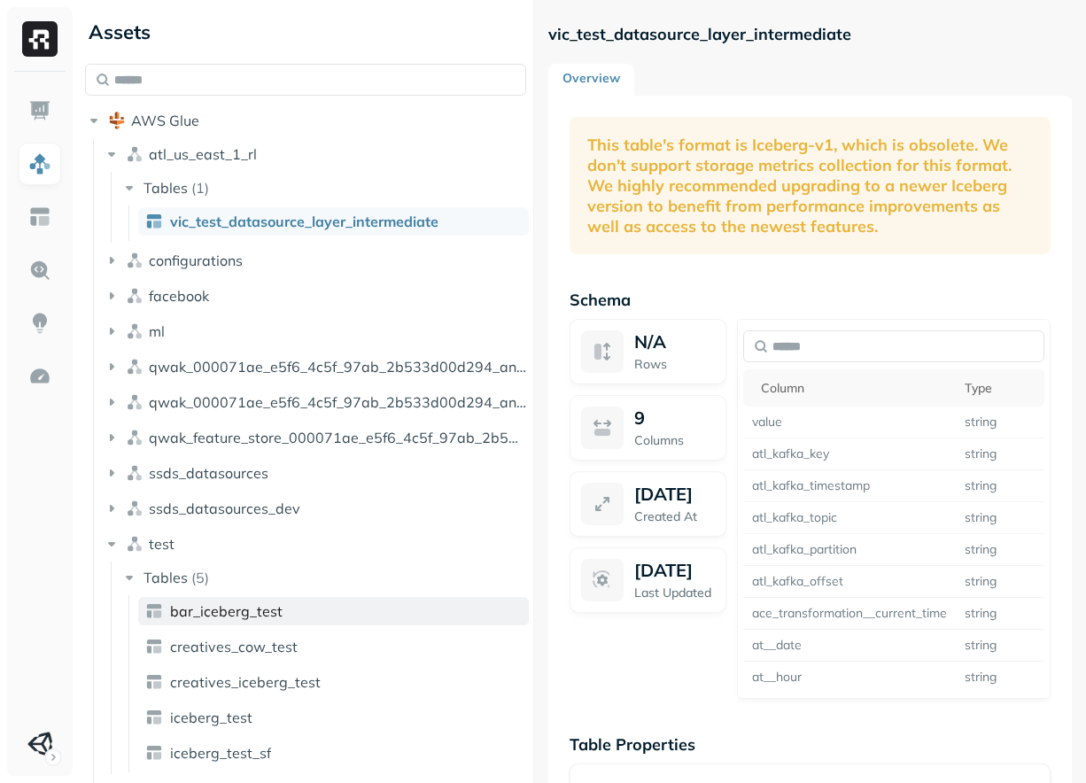
scroll to position [71, 0]
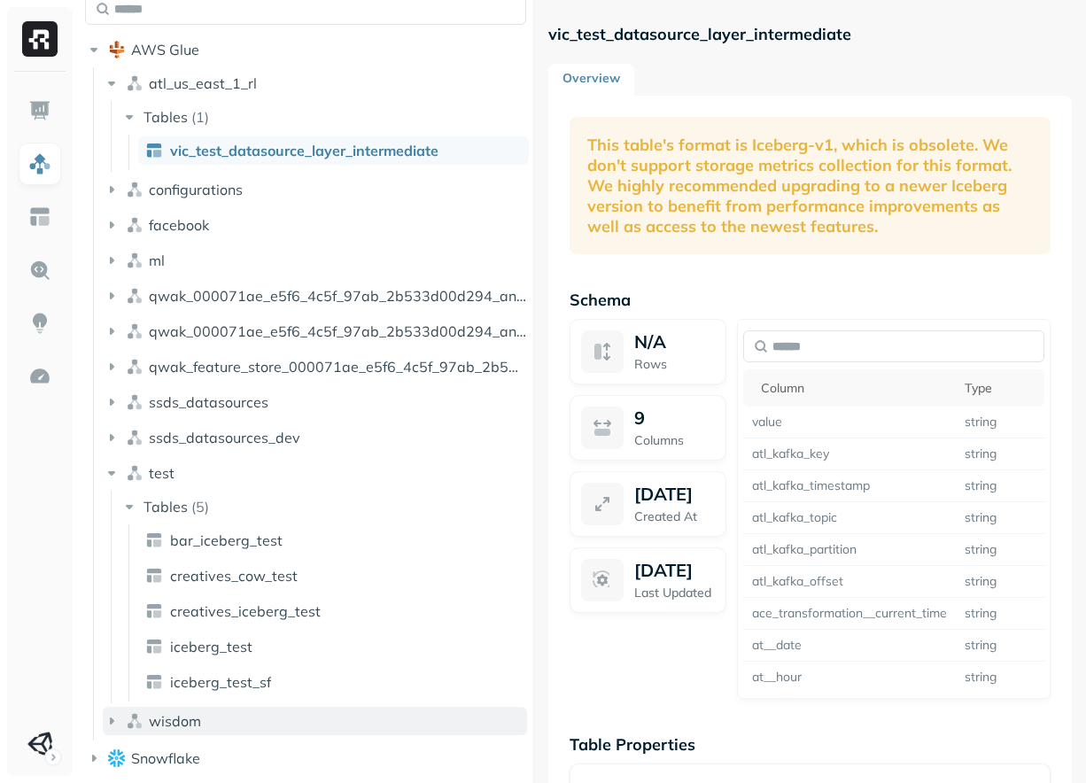
click at [240, 725] on button "wisdom" at bounding box center [315, 721] width 424 height 28
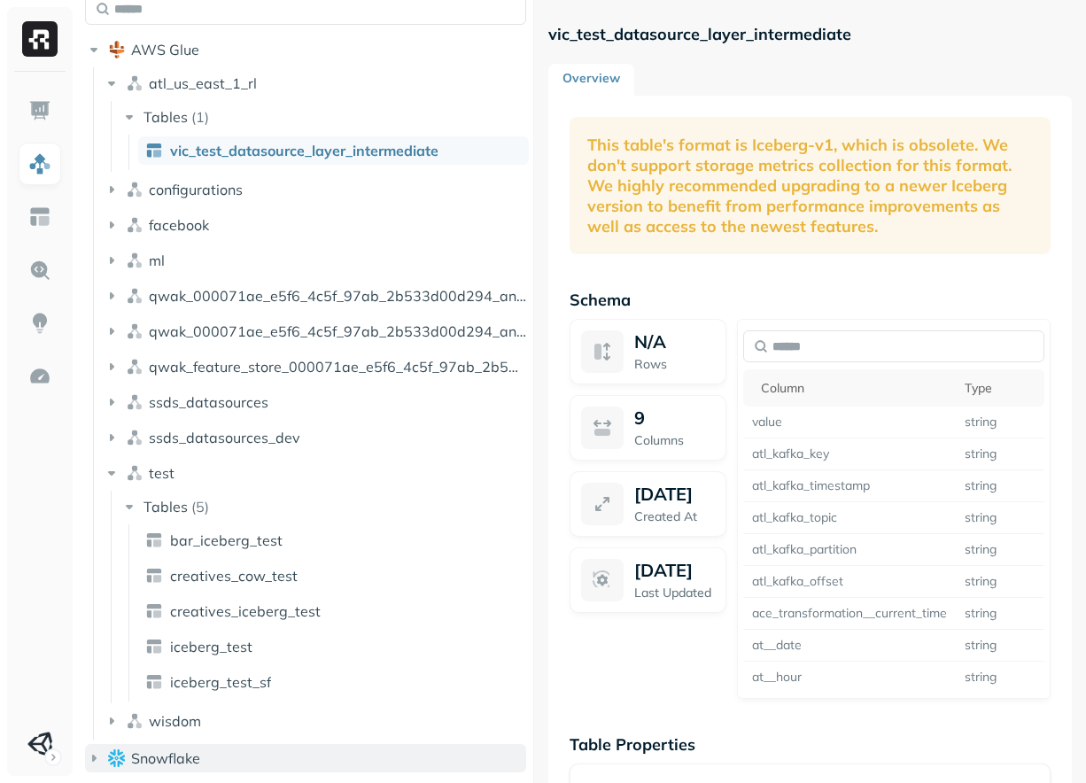
click at [272, 756] on button "Snowflake" at bounding box center [305, 758] width 441 height 28
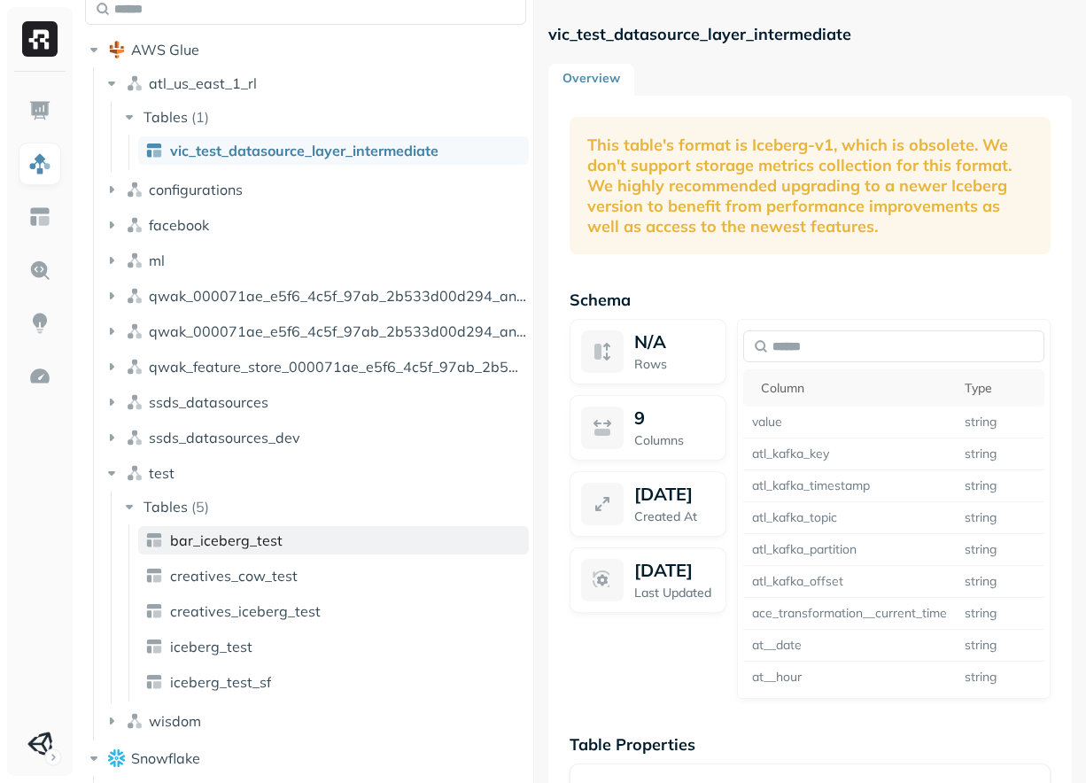
scroll to position [188, 0]
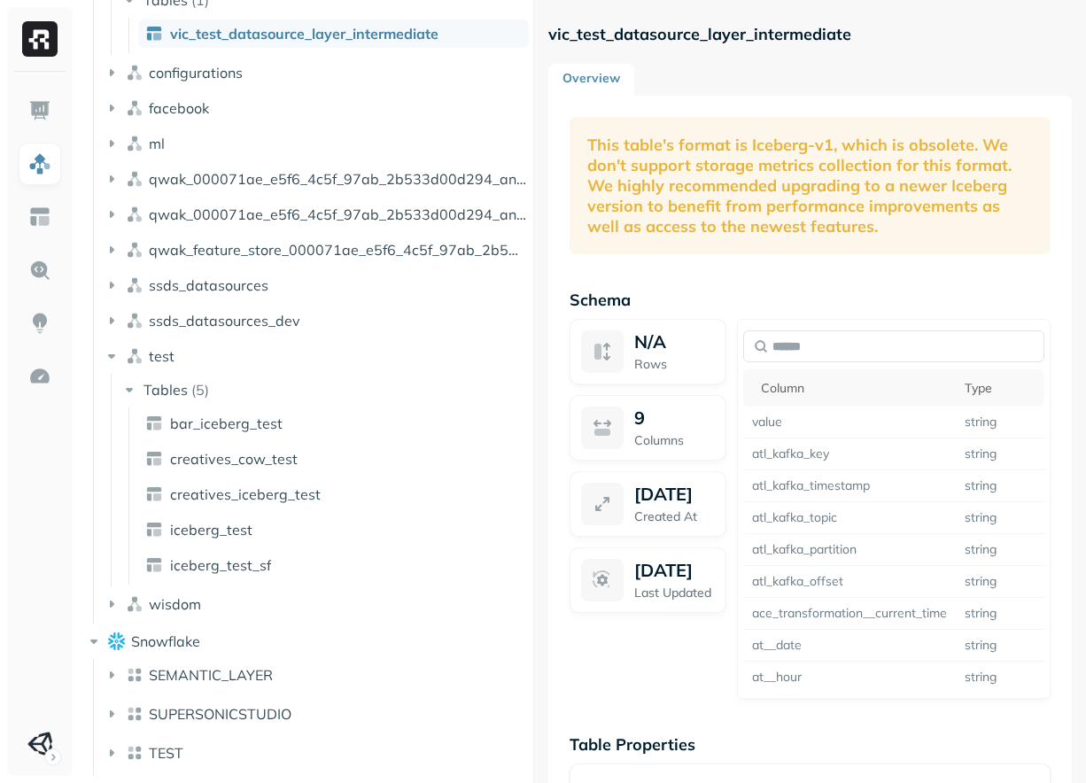
click at [220, 738] on ul "SEMANTIC_LAYER SUPERSONICSTUDIO TEST" at bounding box center [310, 717] width 434 height 117
click at [220, 745] on button "TEST" at bounding box center [315, 753] width 424 height 28
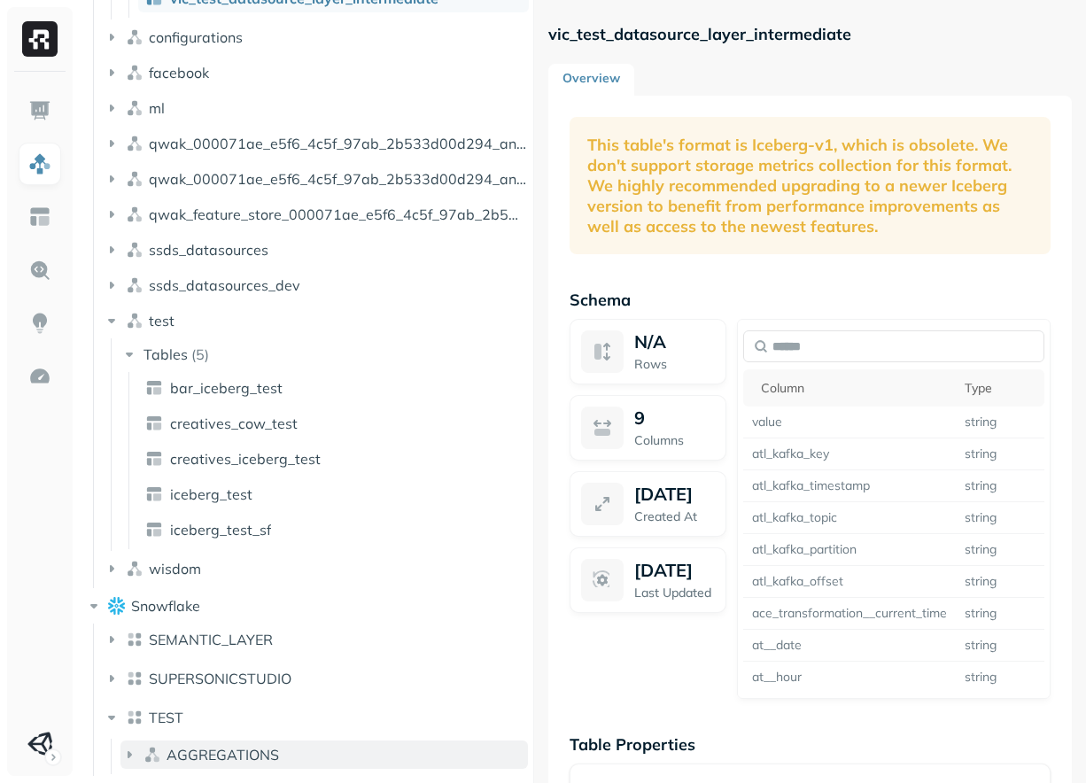
click at [269, 749] on span "AGGREGATIONS" at bounding box center [223, 755] width 113 height 18
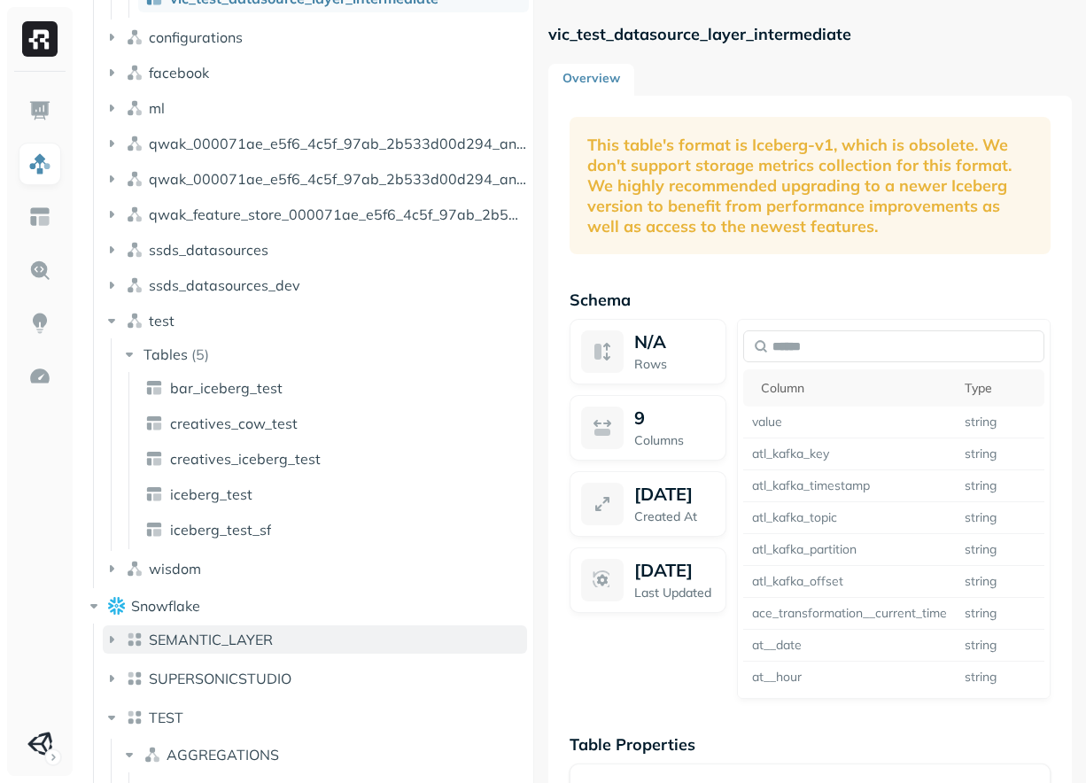
scroll to position [259, 0]
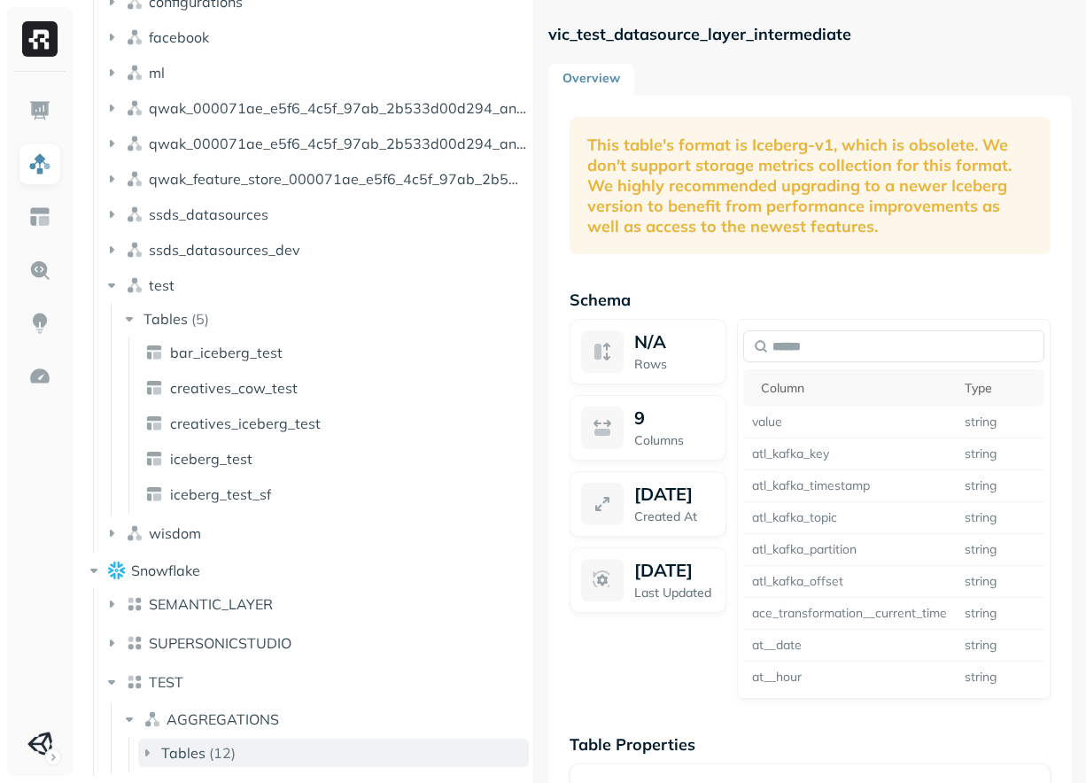
click at [275, 751] on button "Tables ( 12 )" at bounding box center [333, 753] width 391 height 28
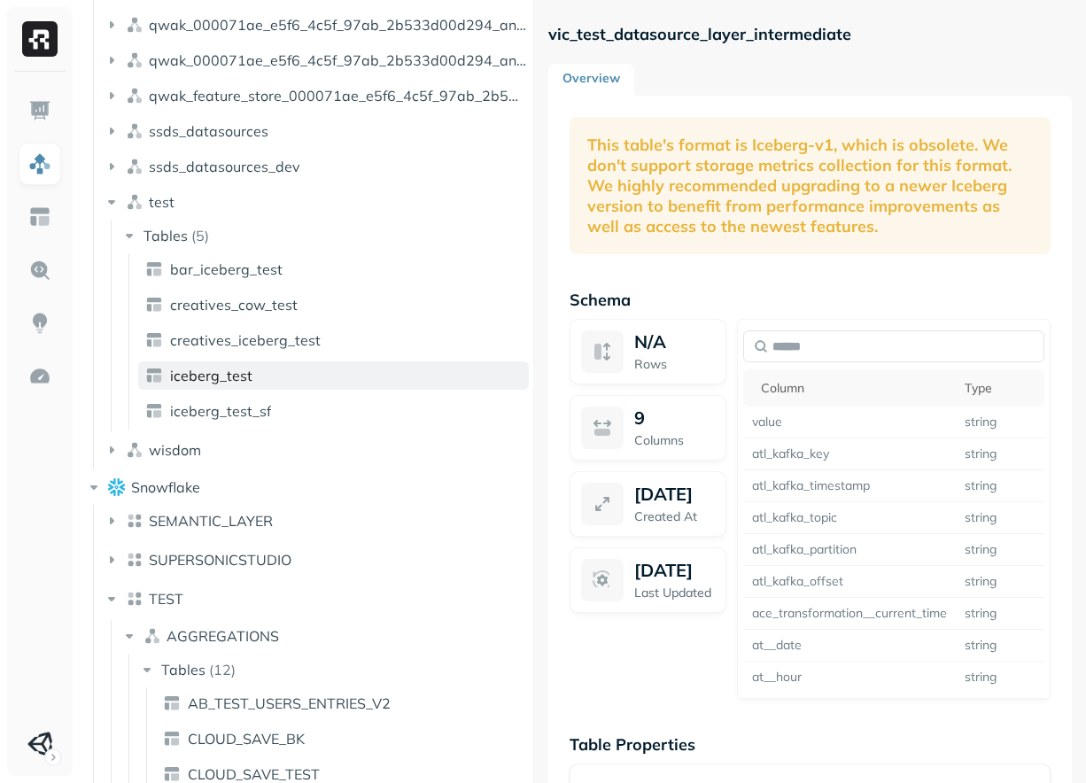
scroll to position [684, 0]
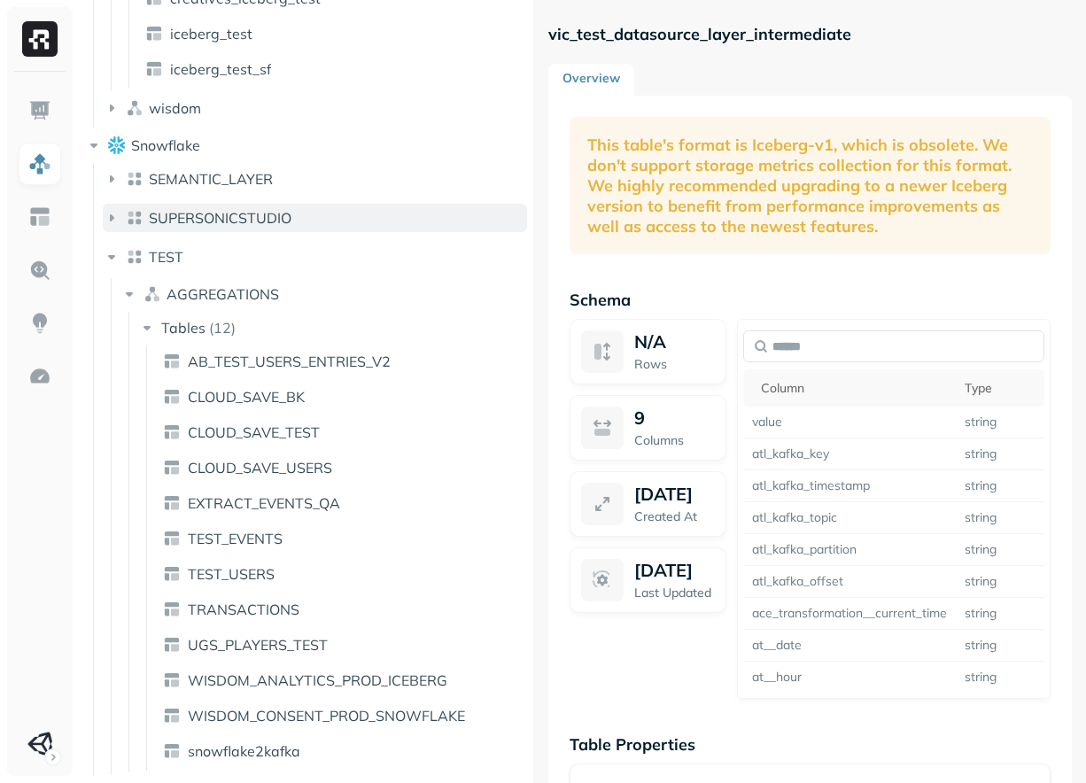
click at [214, 204] on button "SUPERSONICSTUDIO" at bounding box center [315, 218] width 424 height 28
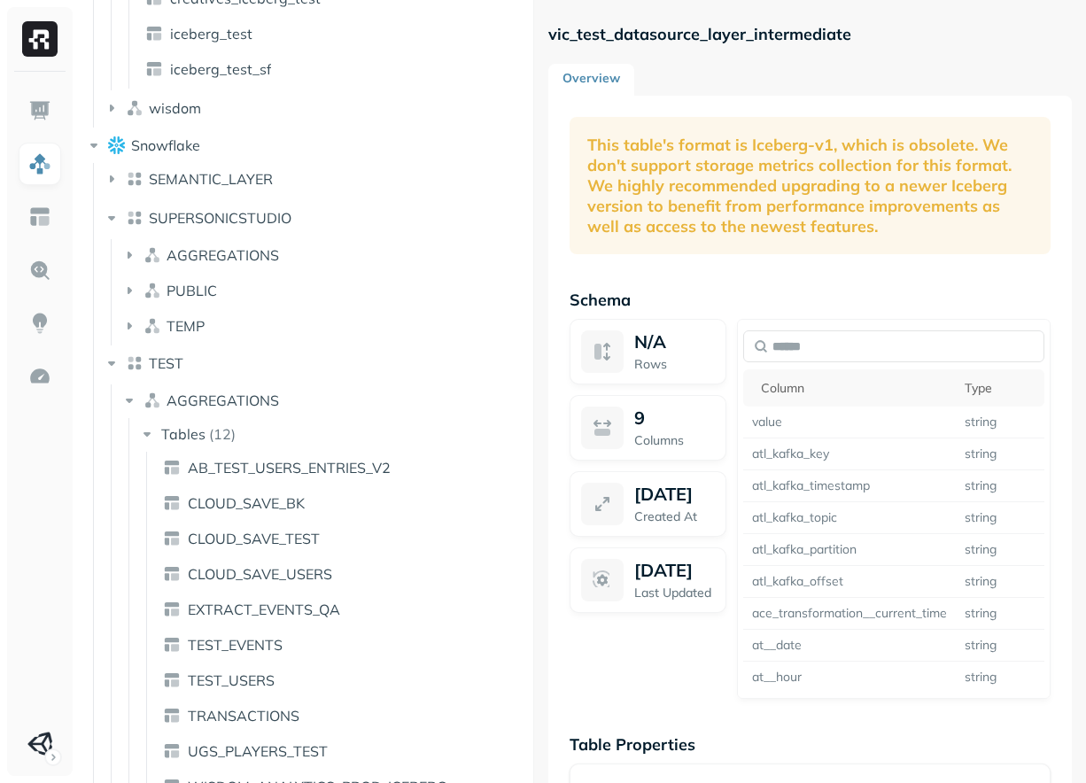
click at [207, 307] on li "PUBLIC" at bounding box center [324, 292] width 408 height 32
click at [209, 327] on button "TEMP" at bounding box center [324, 326] width 408 height 28
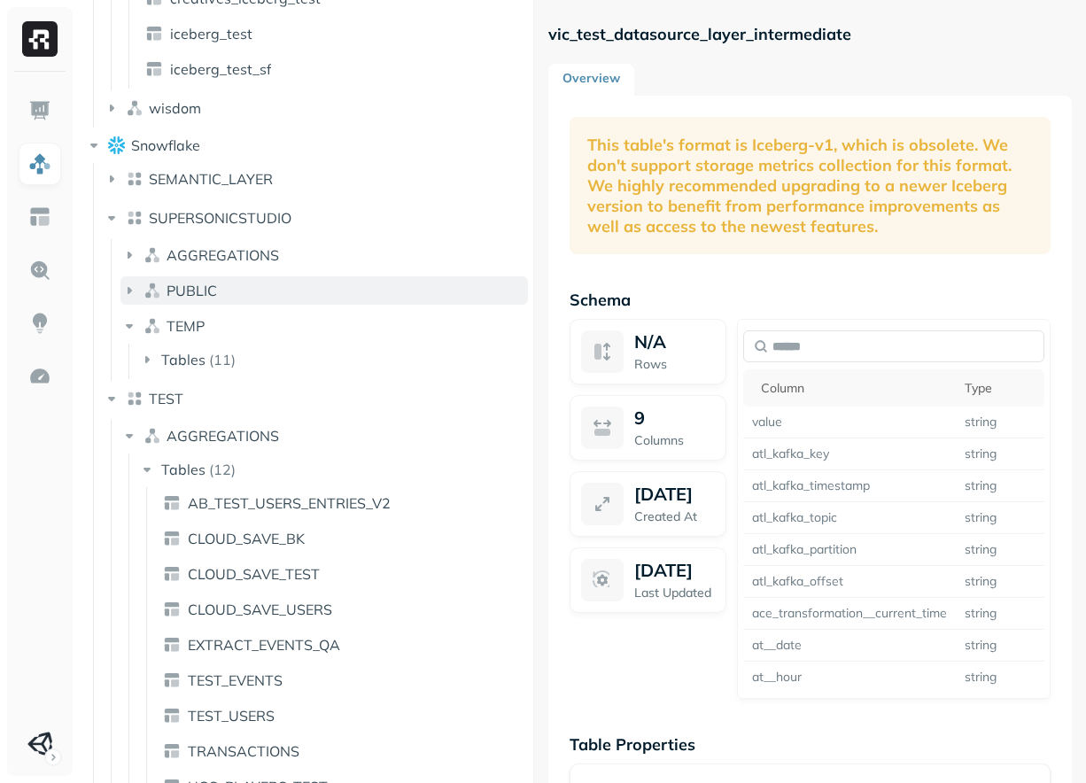
click at [242, 292] on button "PUBLIC" at bounding box center [324, 290] width 408 height 28
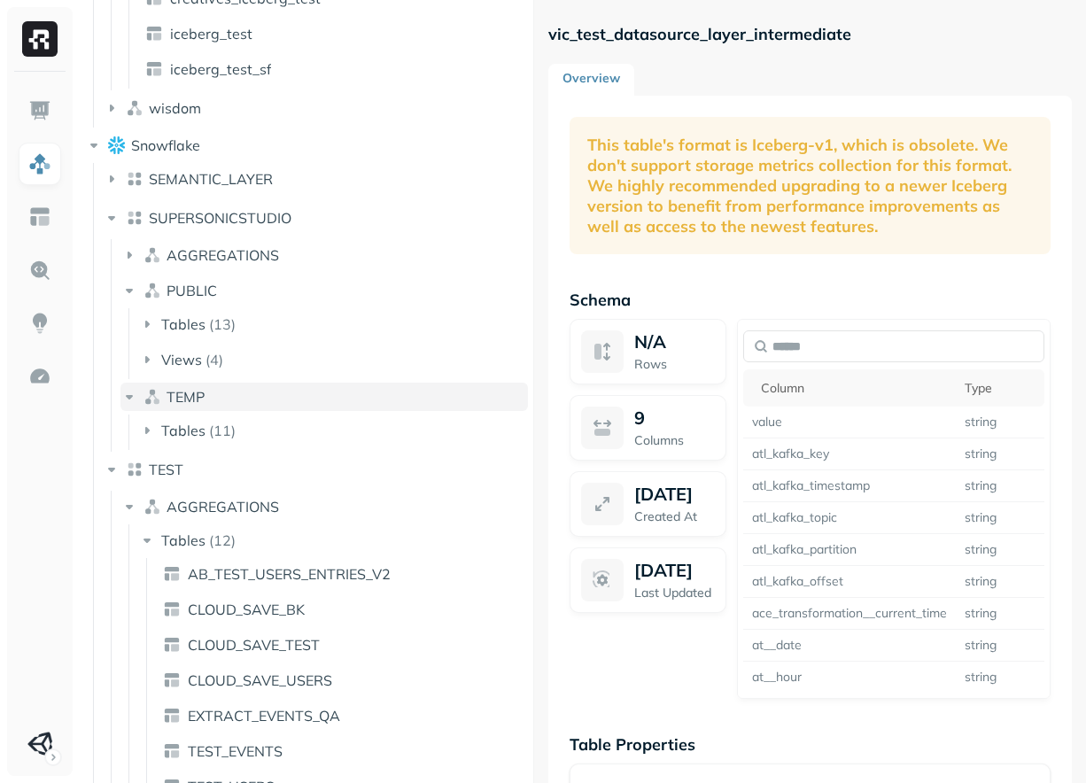
click at [204, 407] on button "TEMP" at bounding box center [324, 397] width 408 height 28
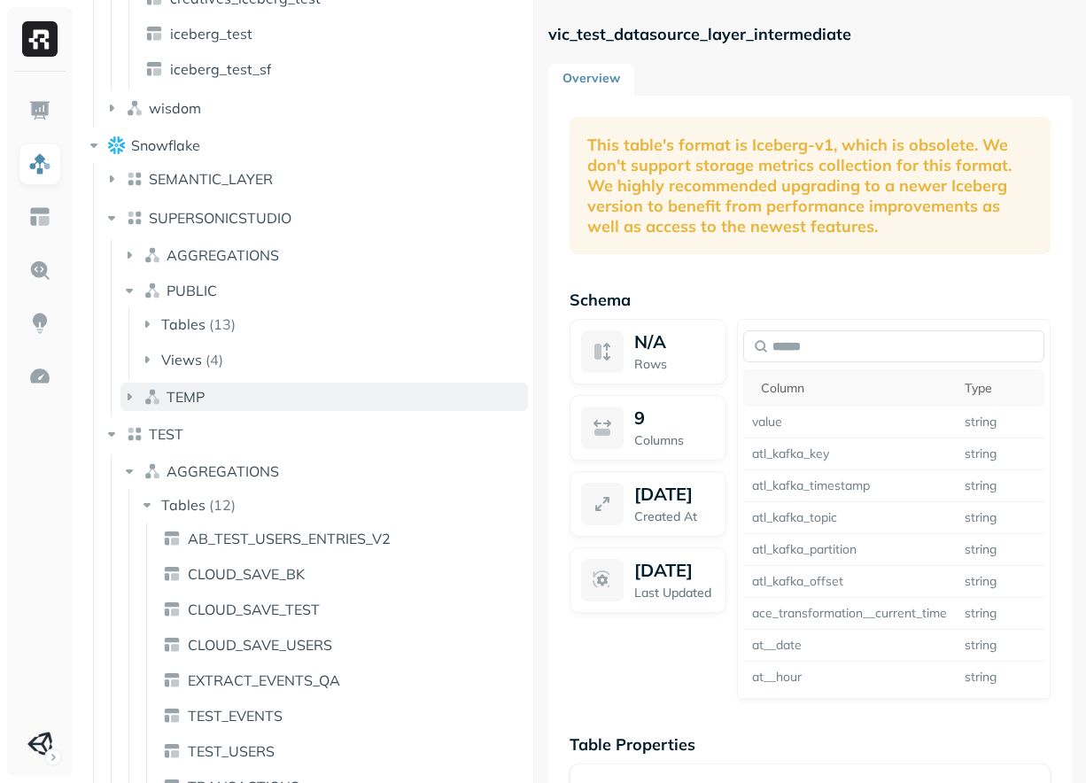
click at [204, 407] on button "TEMP" at bounding box center [324, 397] width 408 height 28
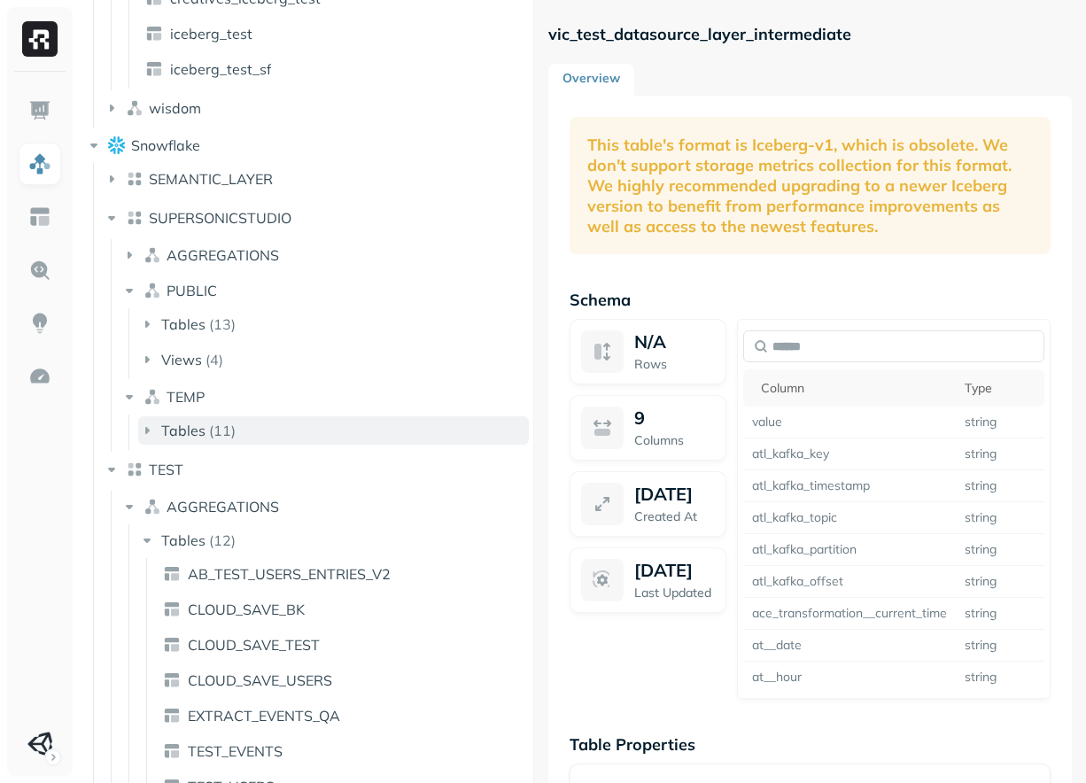
click at [206, 430] on div "Tables ( 11 )" at bounding box center [198, 431] width 74 height 18
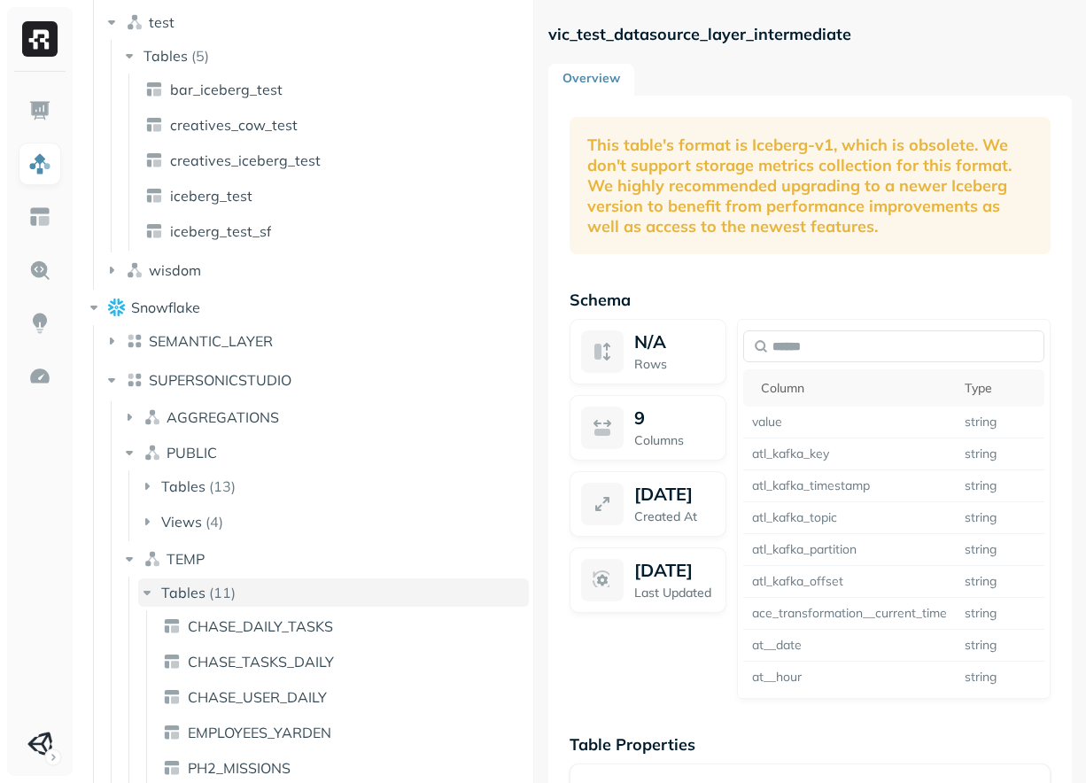
scroll to position [506, 0]
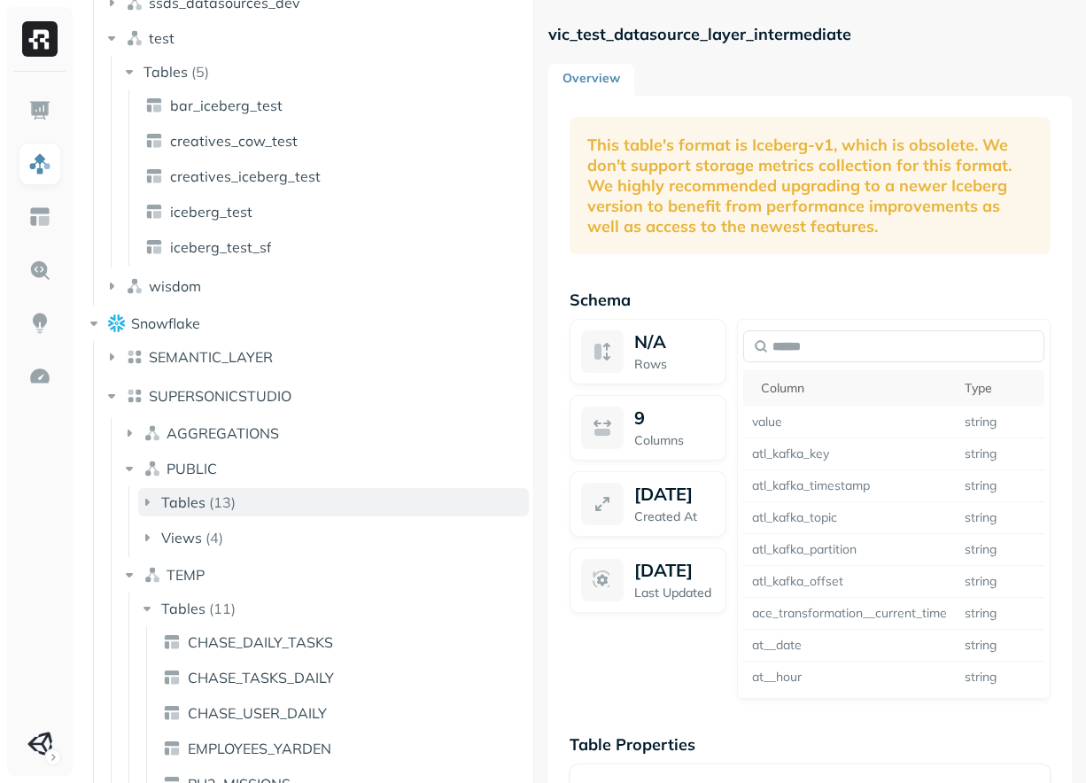
click at [190, 502] on span "Tables" at bounding box center [183, 503] width 44 height 18
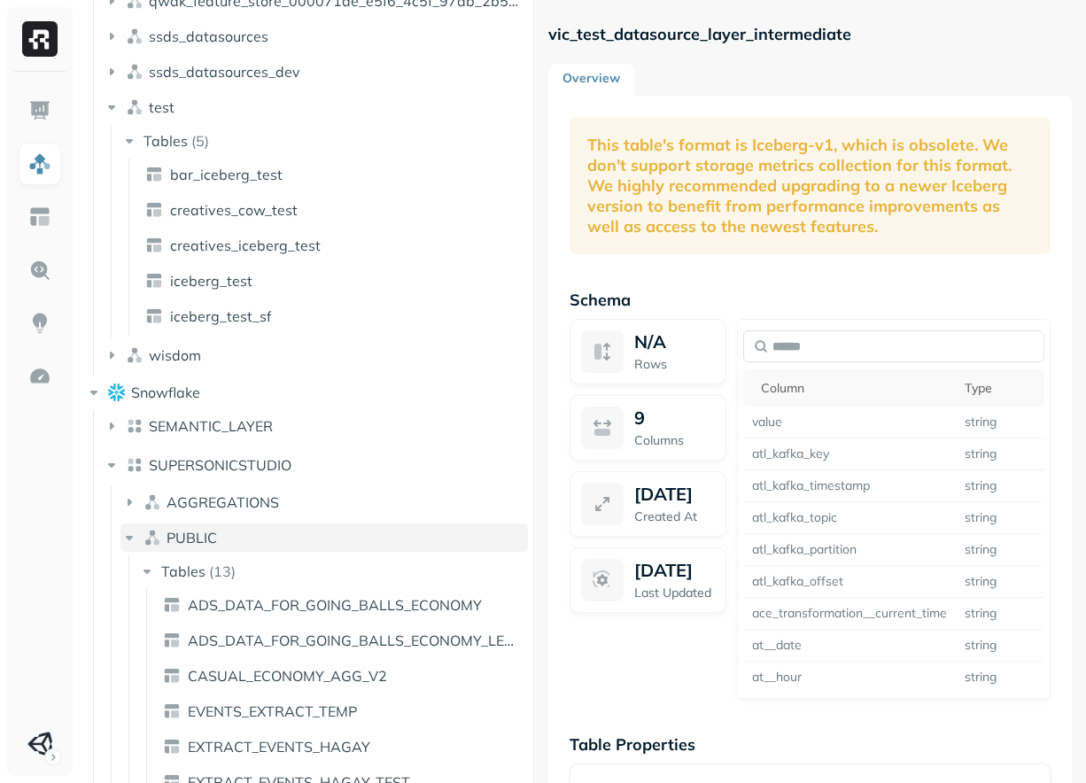
scroll to position [399, 0]
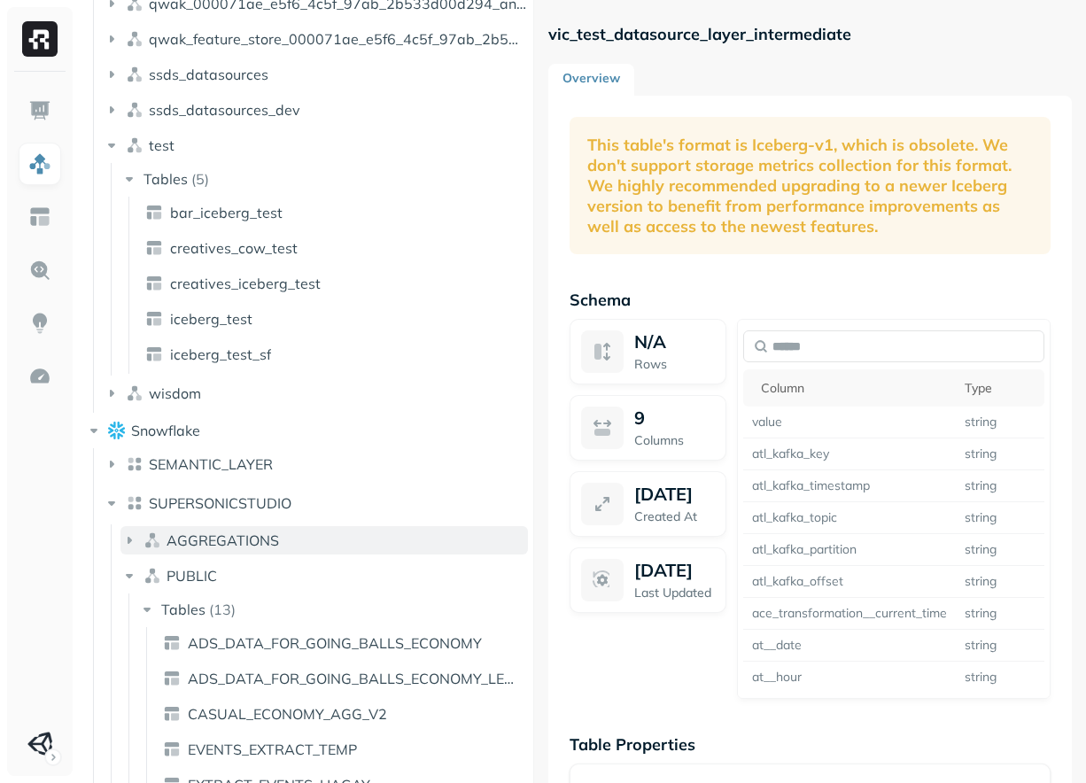
click at [227, 542] on span "AGGREGATIONS" at bounding box center [223, 541] width 113 height 18
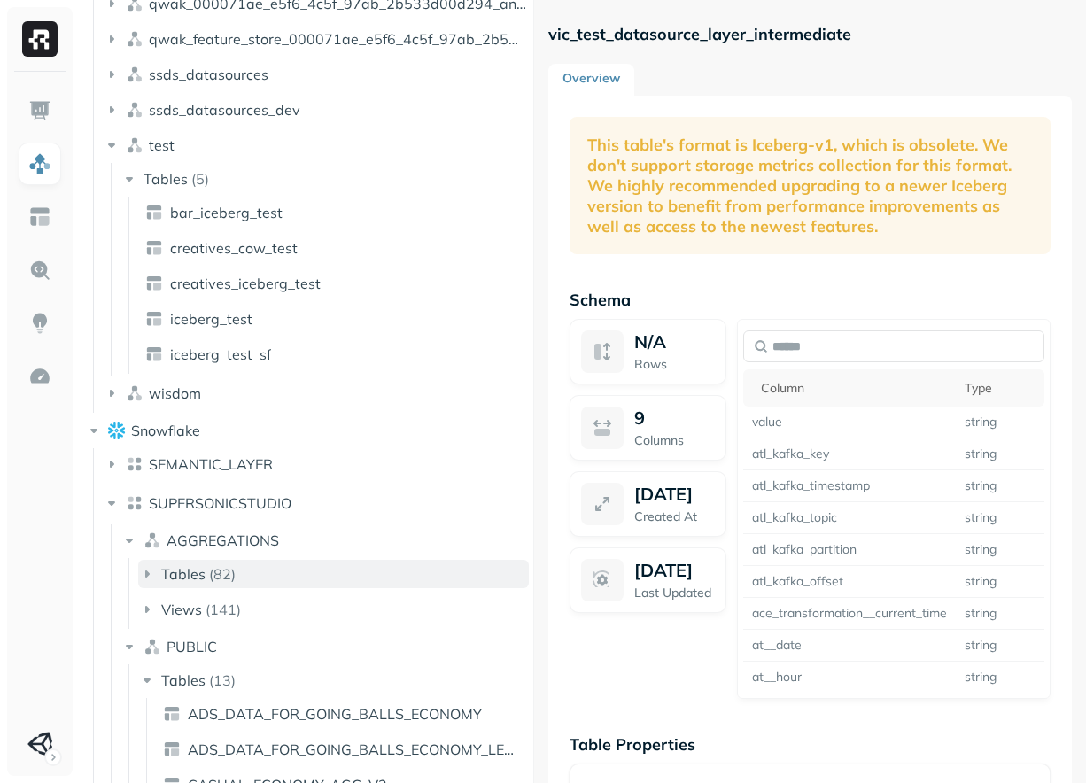
click at [222, 566] on p "( 82 )" at bounding box center [222, 574] width 27 height 18
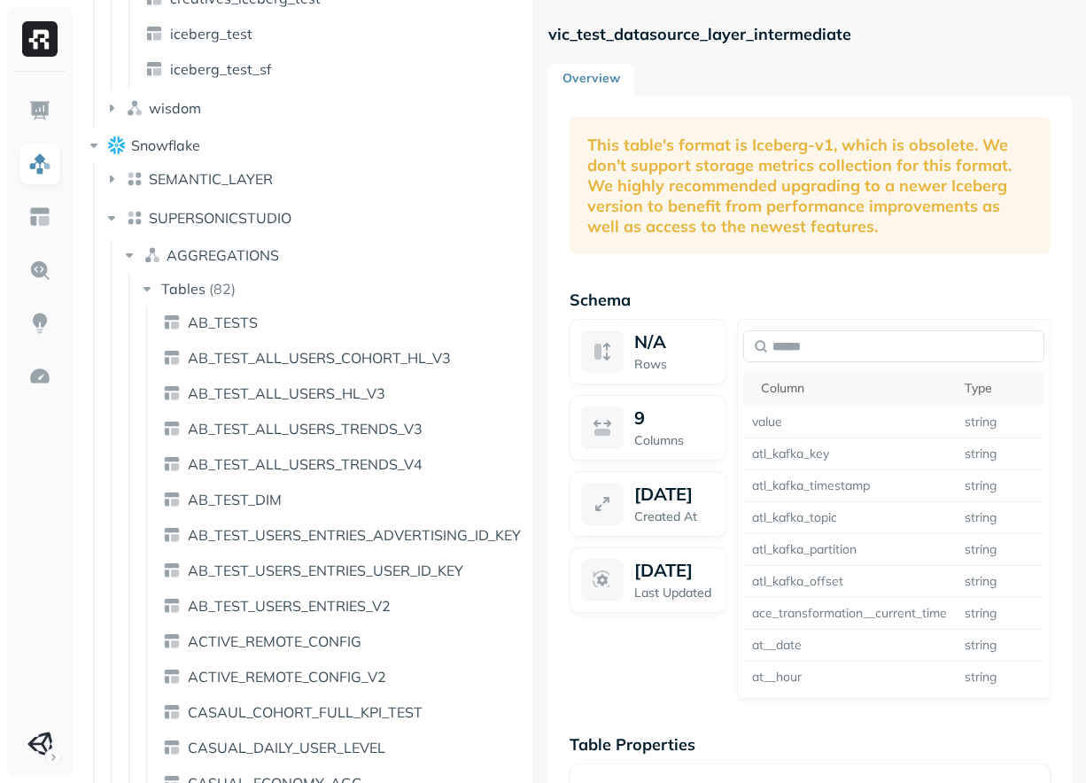
scroll to position [0, 0]
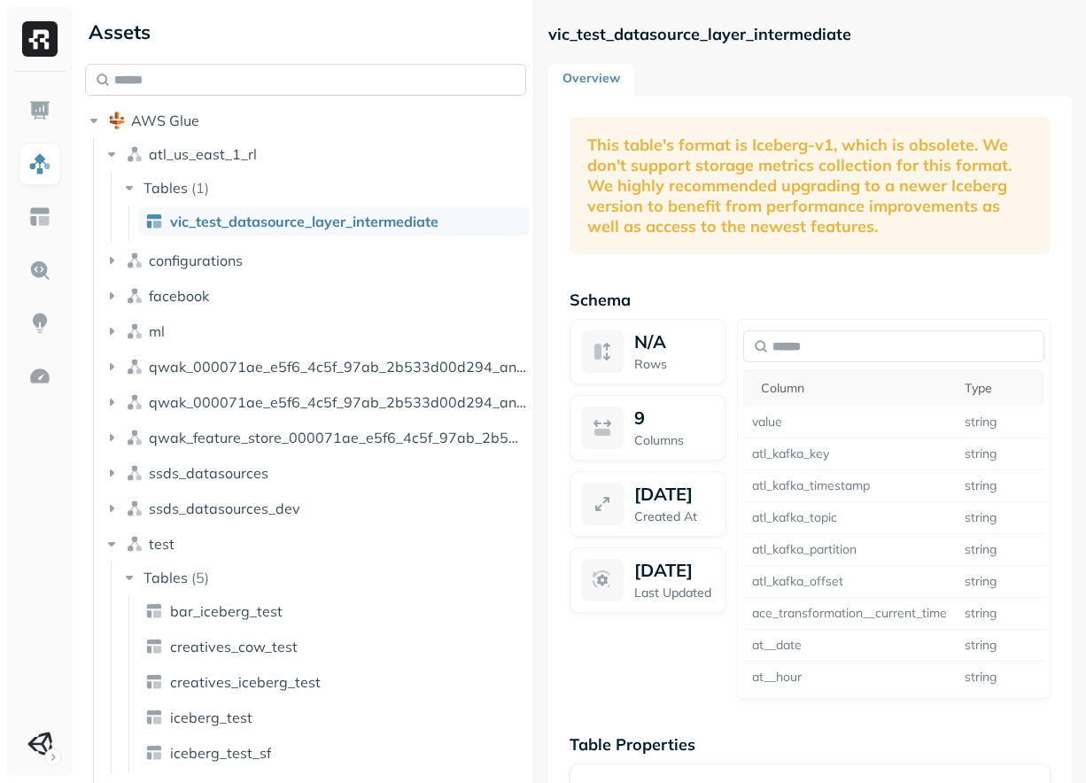
click at [270, 89] on input "text" at bounding box center [305, 80] width 441 height 32
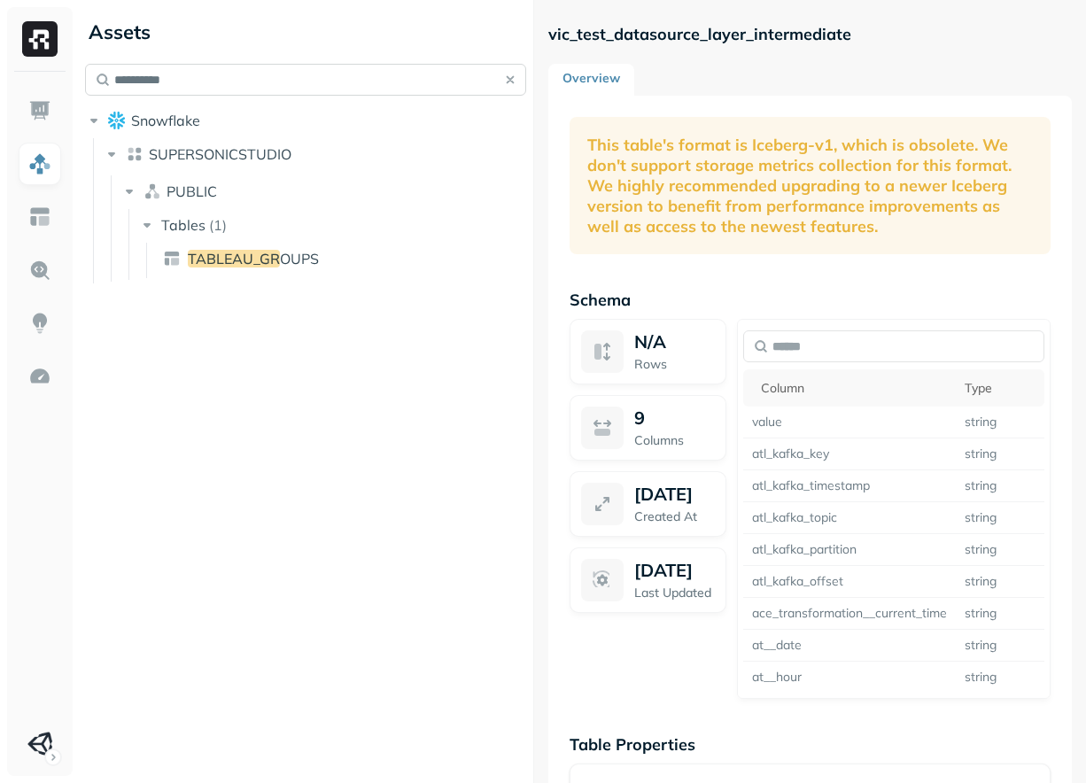
type input "**********"
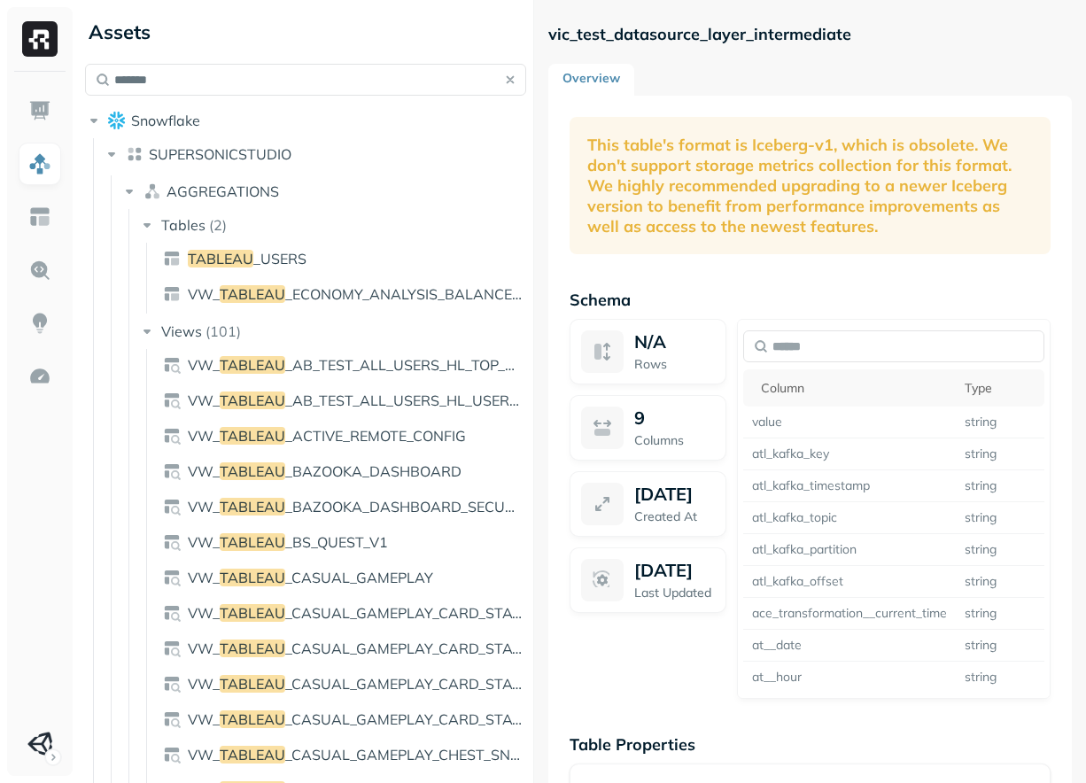
type input "*******"
click at [323, 258] on link "TABLEAU _USERS" at bounding box center [343, 259] width 374 height 28
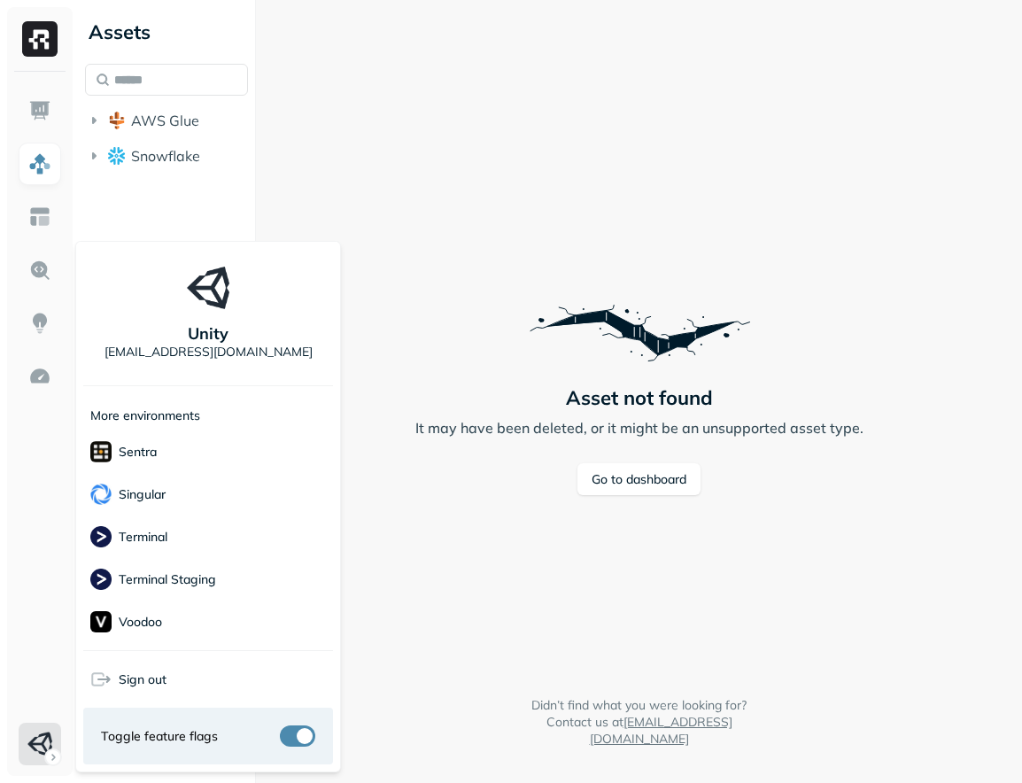
scroll to position [305, 0]
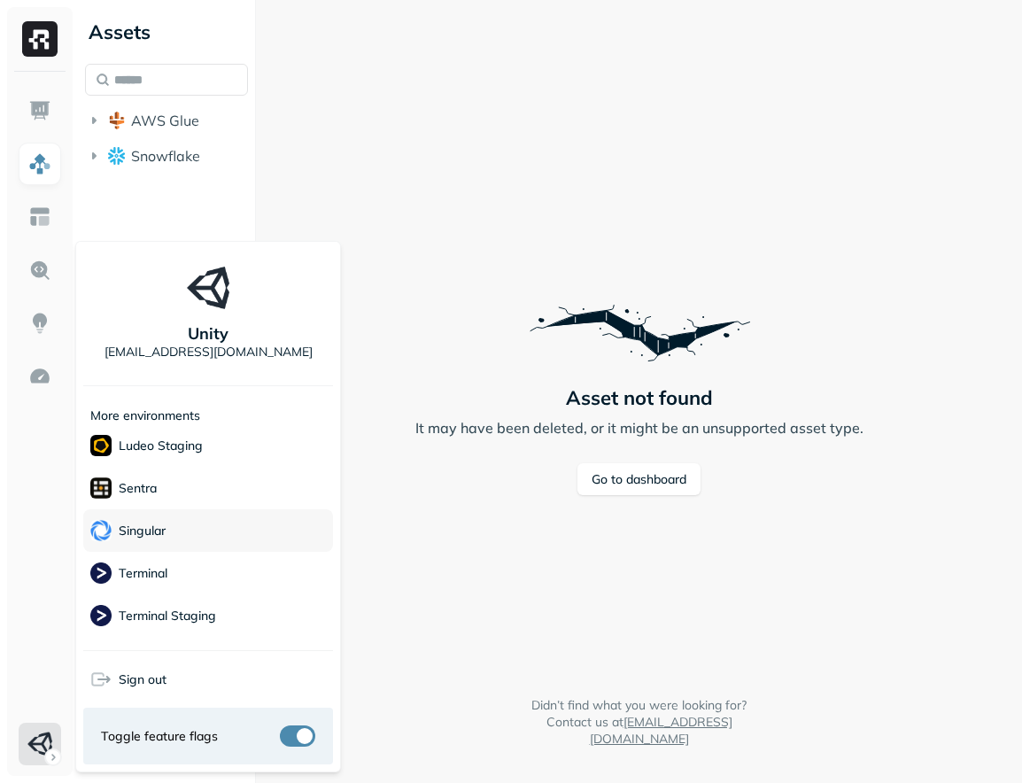
click at [149, 532] on p "Singular" at bounding box center [142, 531] width 47 height 17
click at [445, 429] on html "Assets AWS Glue Snowflake Asset not found It may have been deleted, or it might…" at bounding box center [511, 391] width 1022 height 783
